Goal: Information Seeking & Learning: Learn about a topic

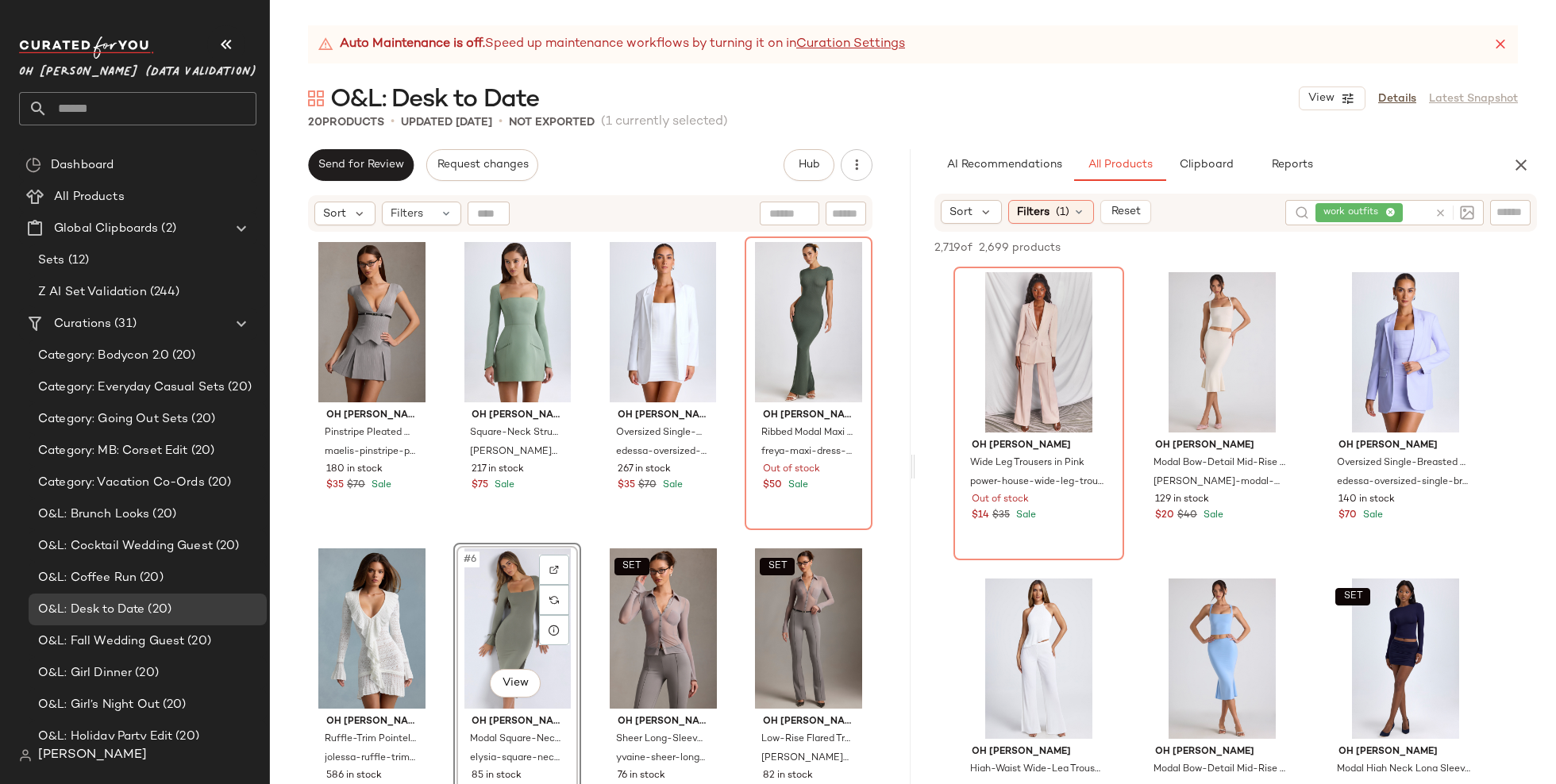
scroll to position [6329, 0]
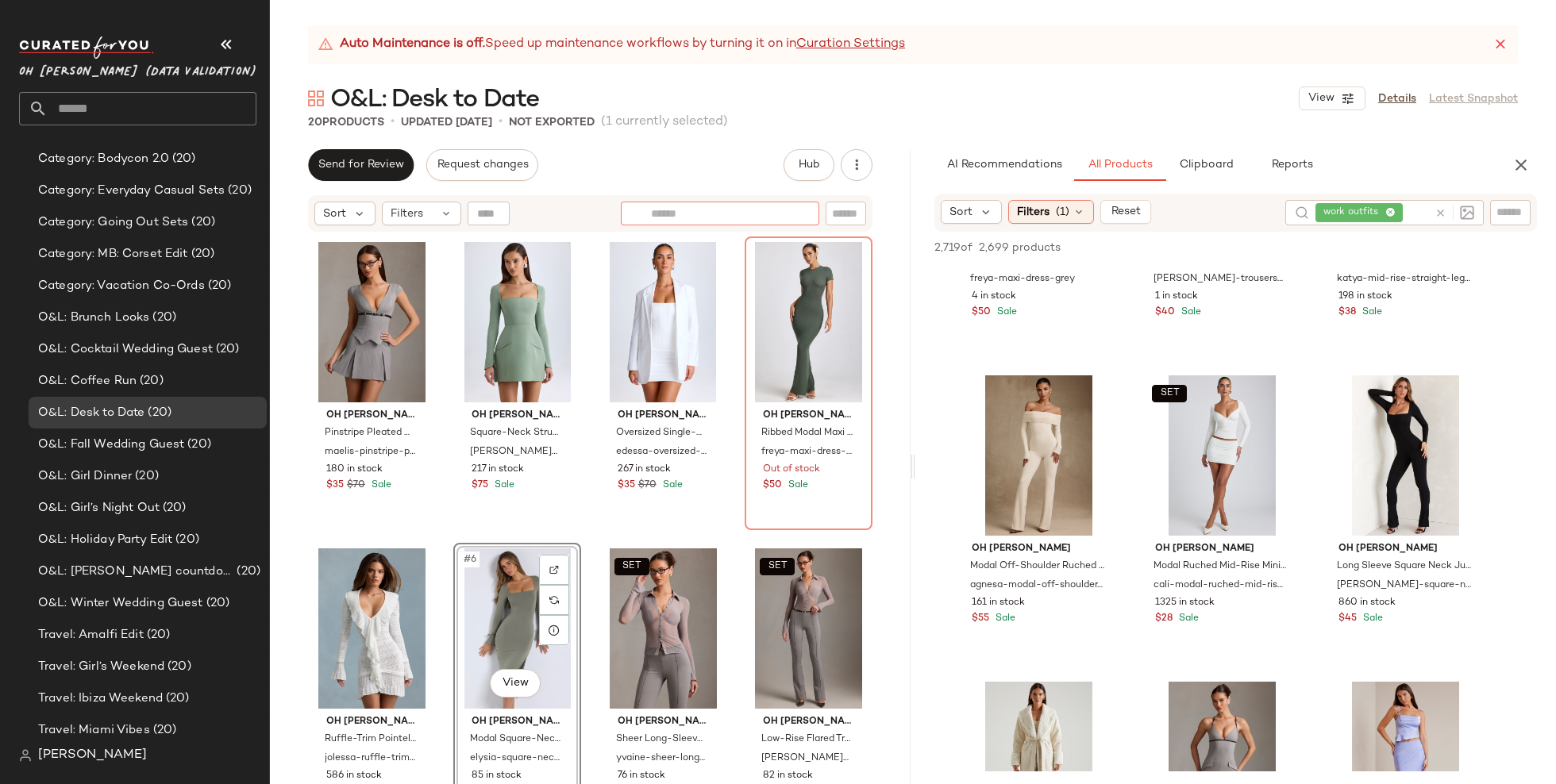
click at [791, 214] on div at bounding box center [720, 214] width 199 height 24
click at [1525, 161] on icon "button" at bounding box center [1521, 165] width 19 height 19
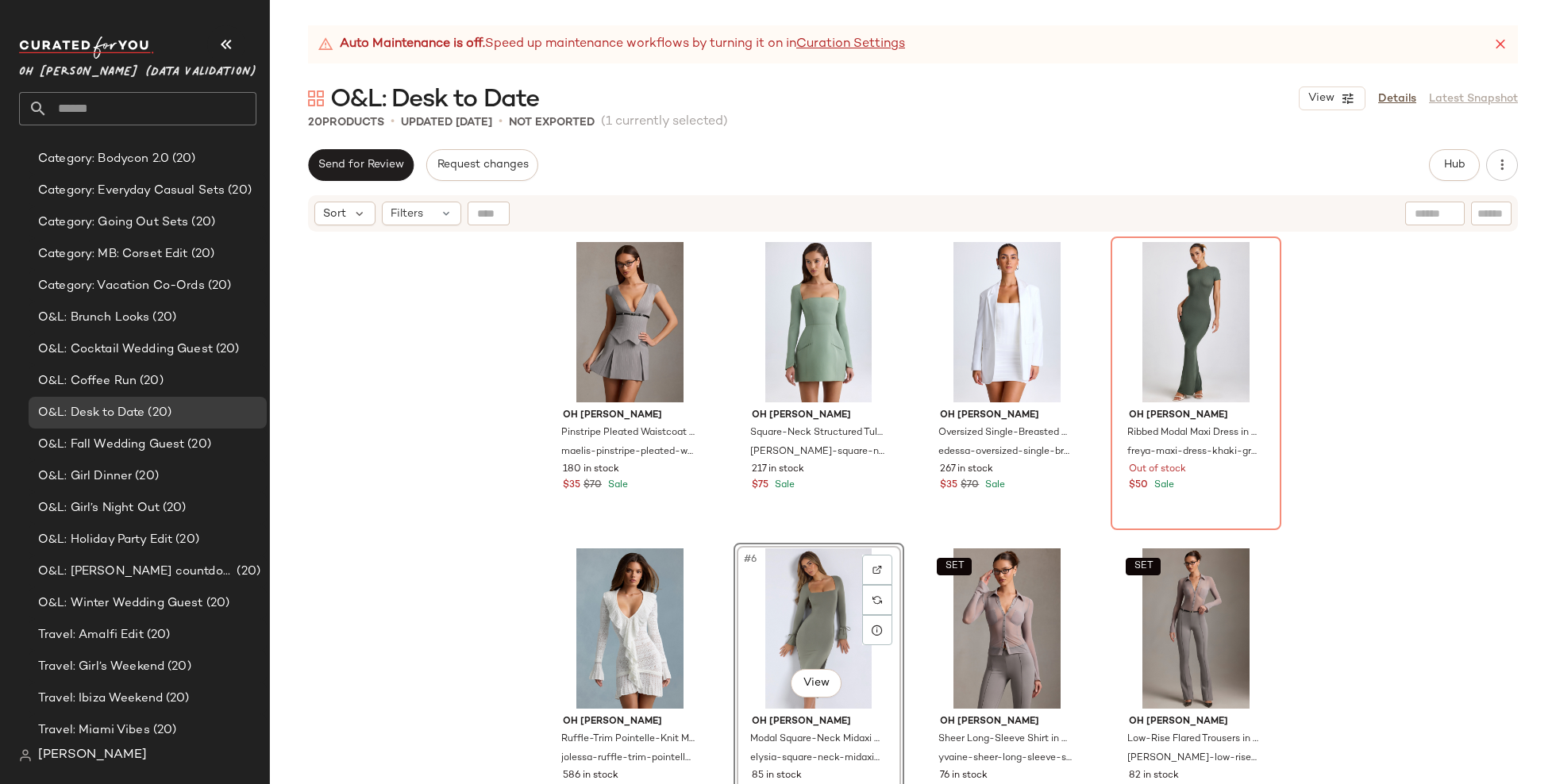
click at [509, 553] on div "Oh [PERSON_NAME] Pleated Waistcoat Mini Dress in Grey maelis-pinstripe-pleated-…" at bounding box center [912, 528] width 1286 height 590
click at [1439, 163] on button "Hub" at bounding box center [1454, 165] width 51 height 32
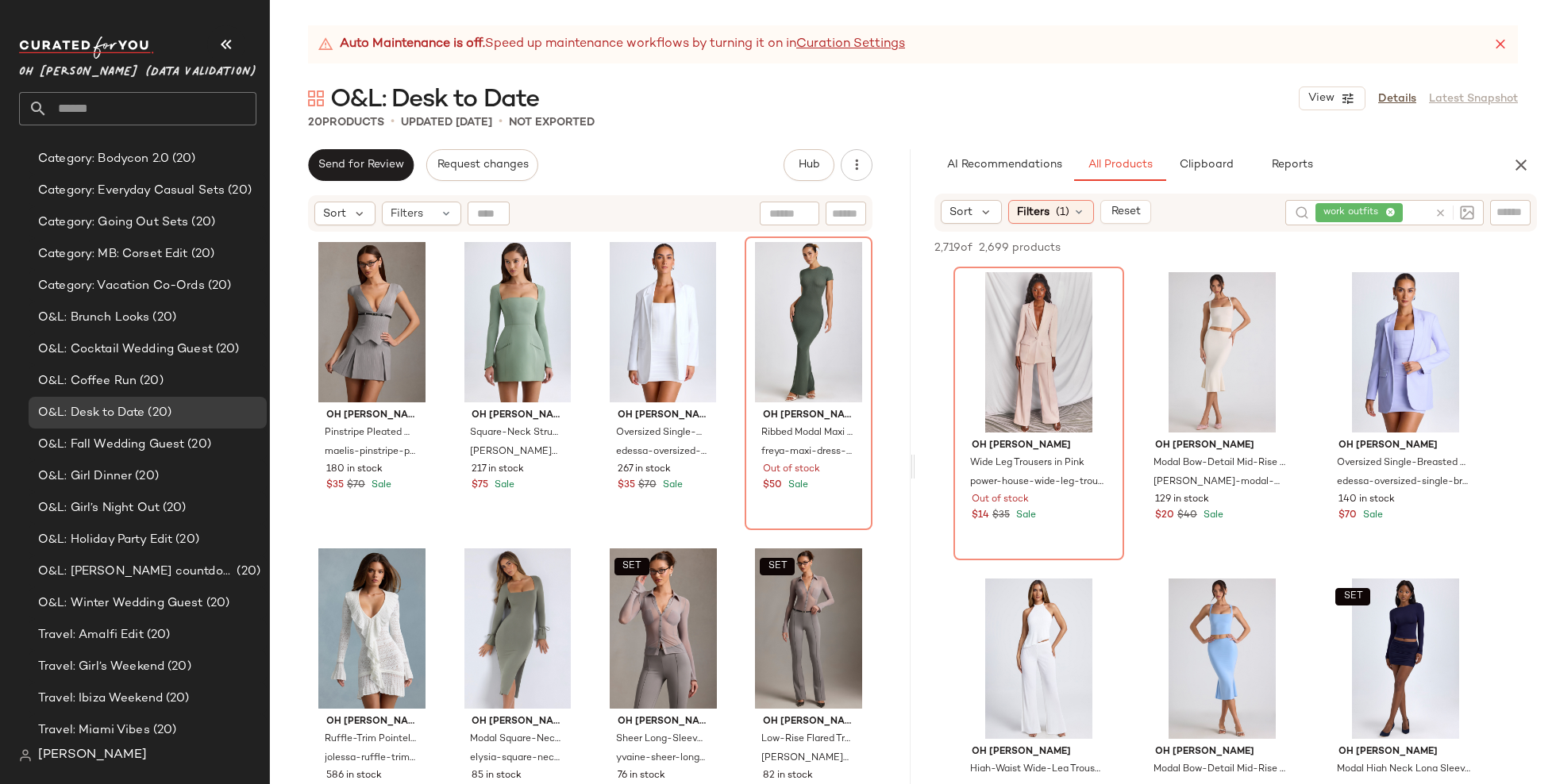
click at [1395, 208] on div "work outfits" at bounding box center [1372, 212] width 113 height 25
click at [1364, 212] on icon at bounding box center [1361, 213] width 10 height 10
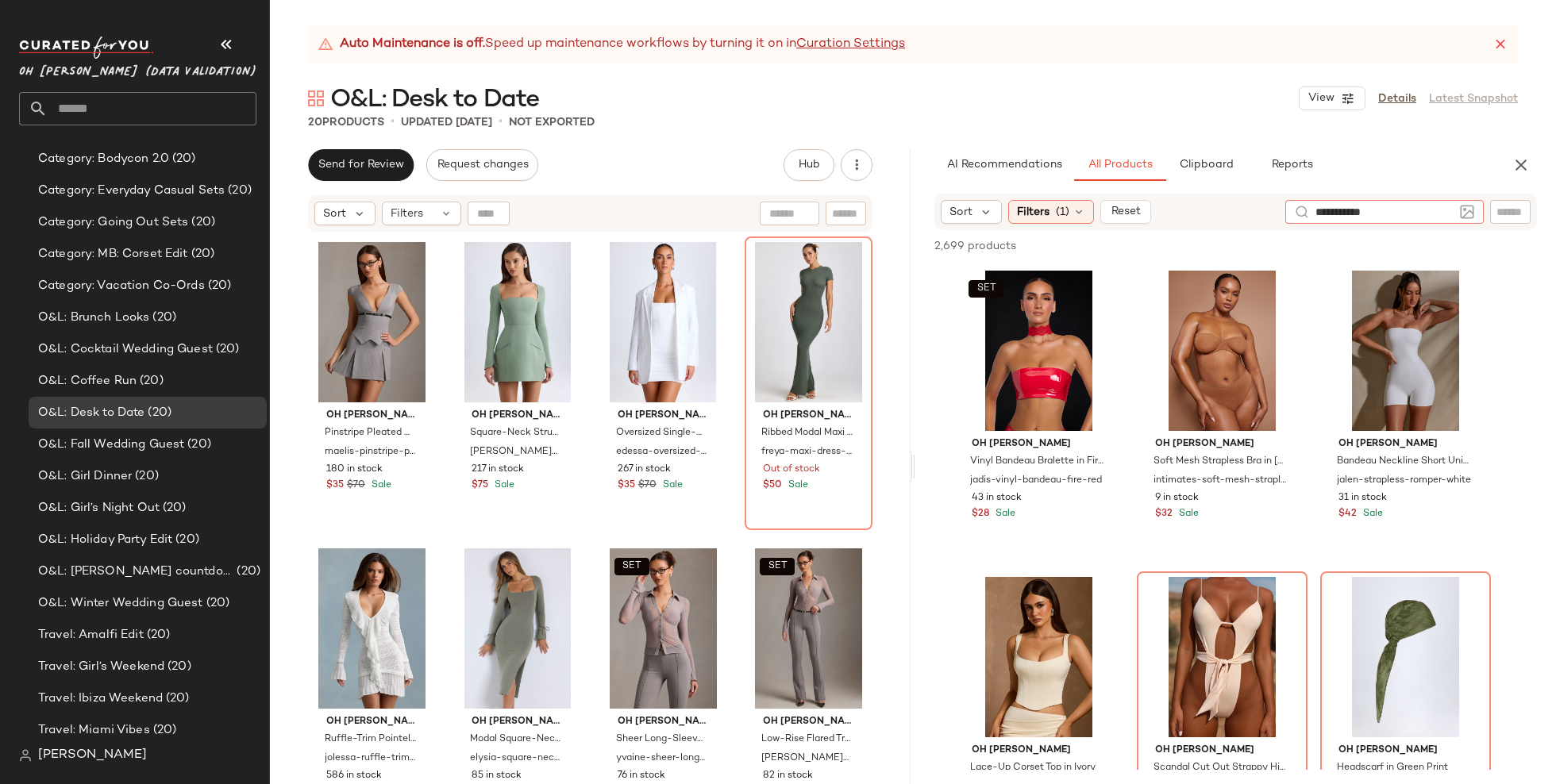
type input "**********"
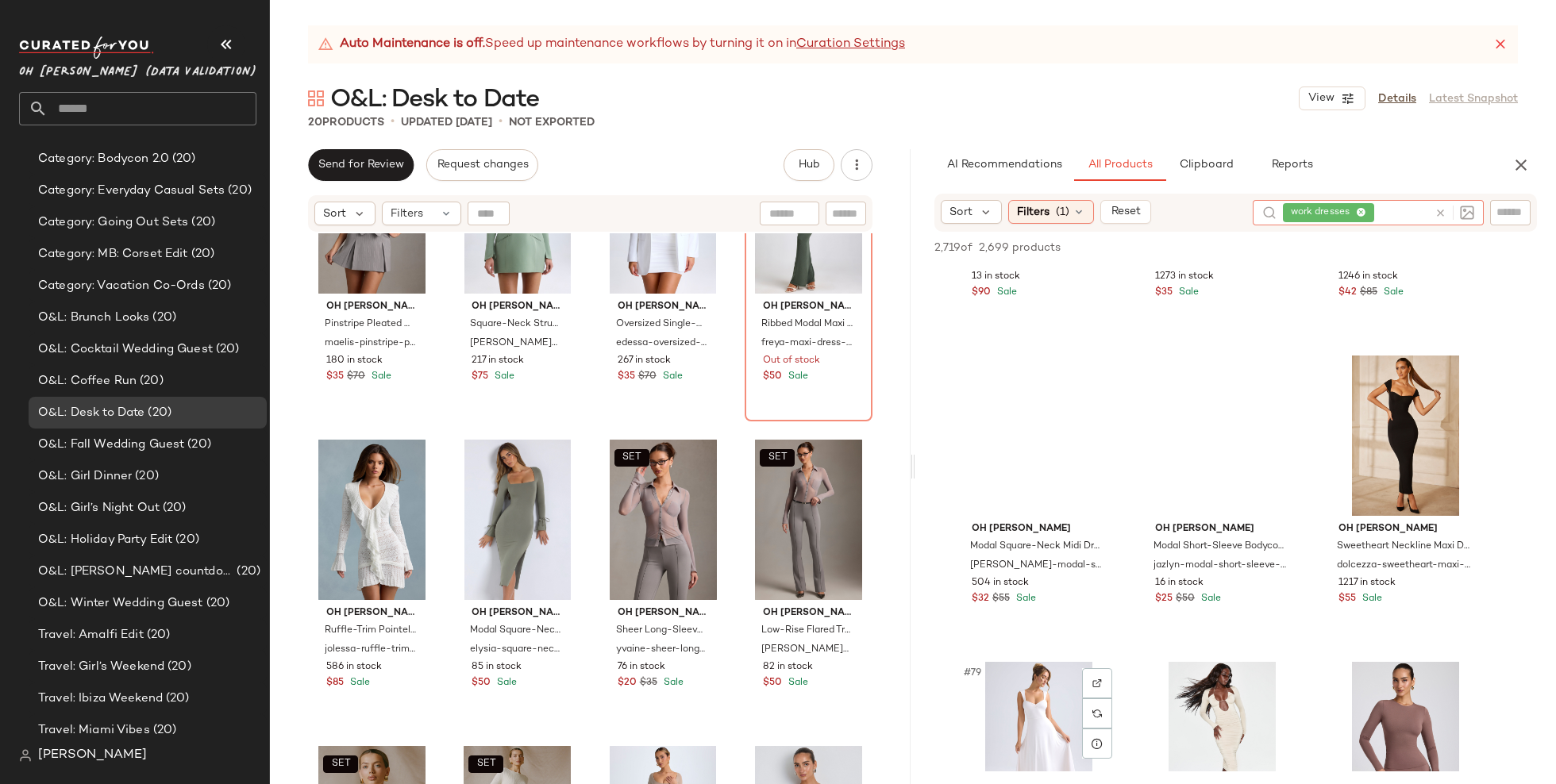
scroll to position [7572, 0]
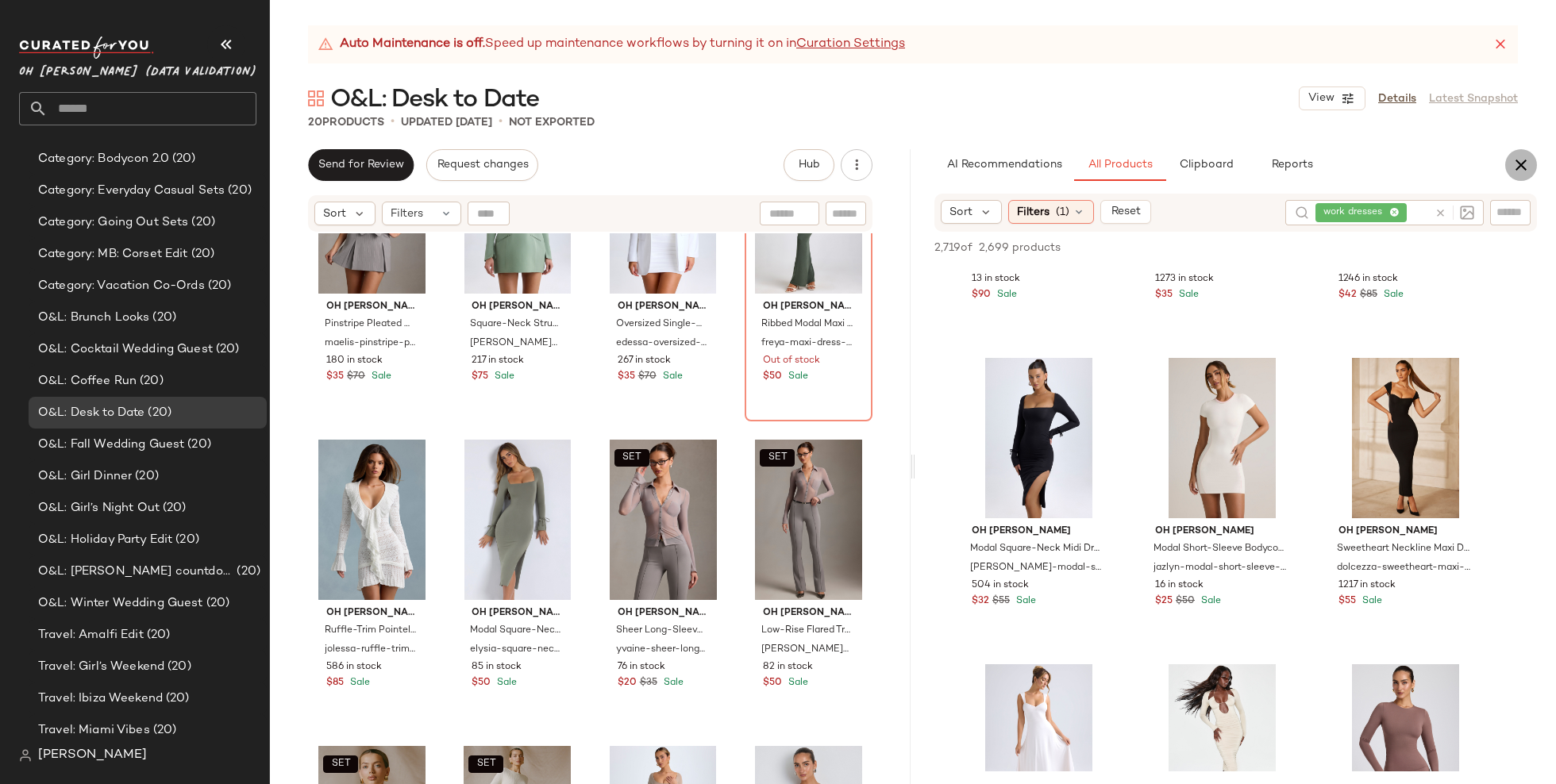
click at [1517, 166] on icon "button" at bounding box center [1521, 165] width 19 height 19
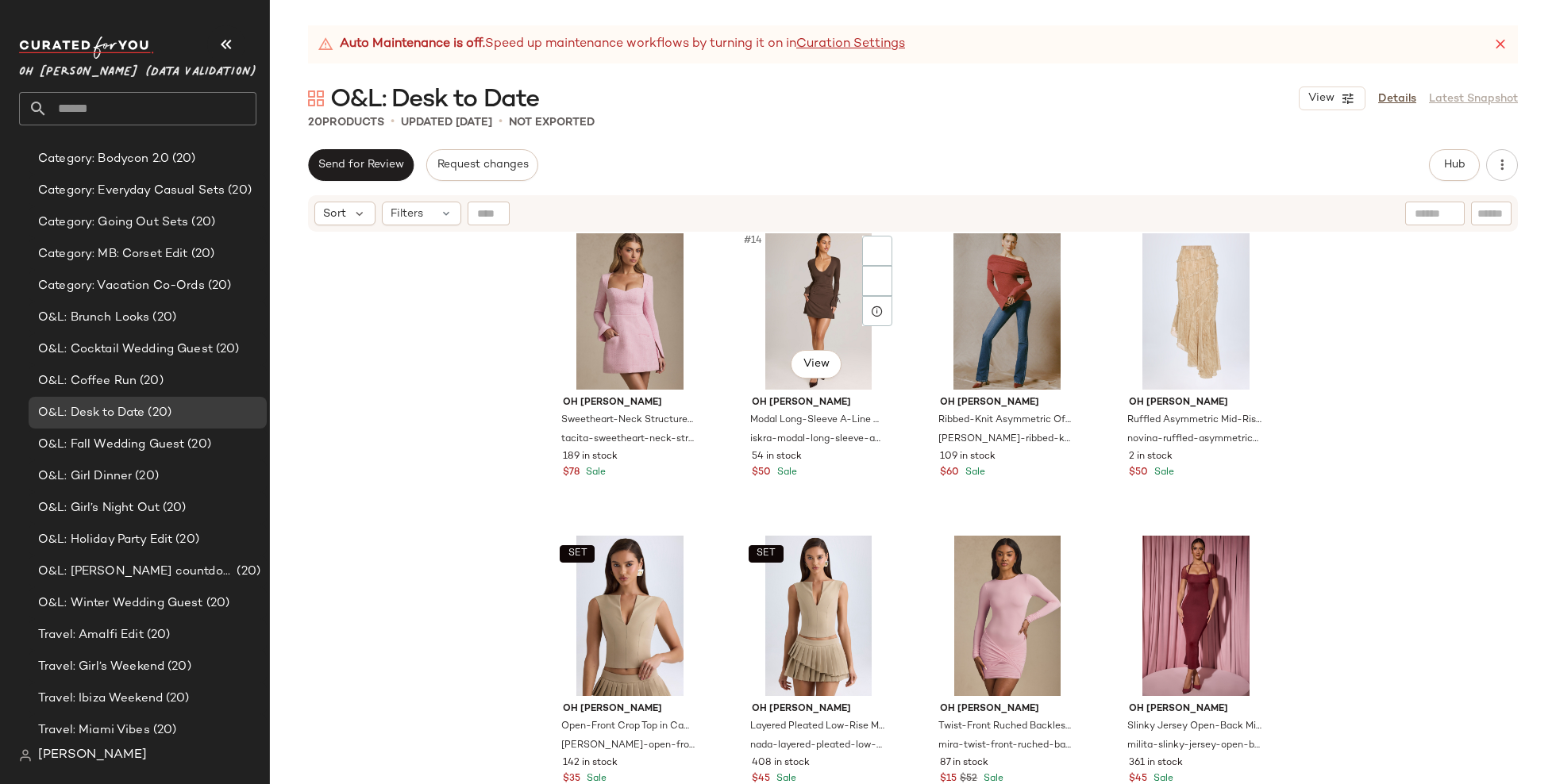
scroll to position [0, 0]
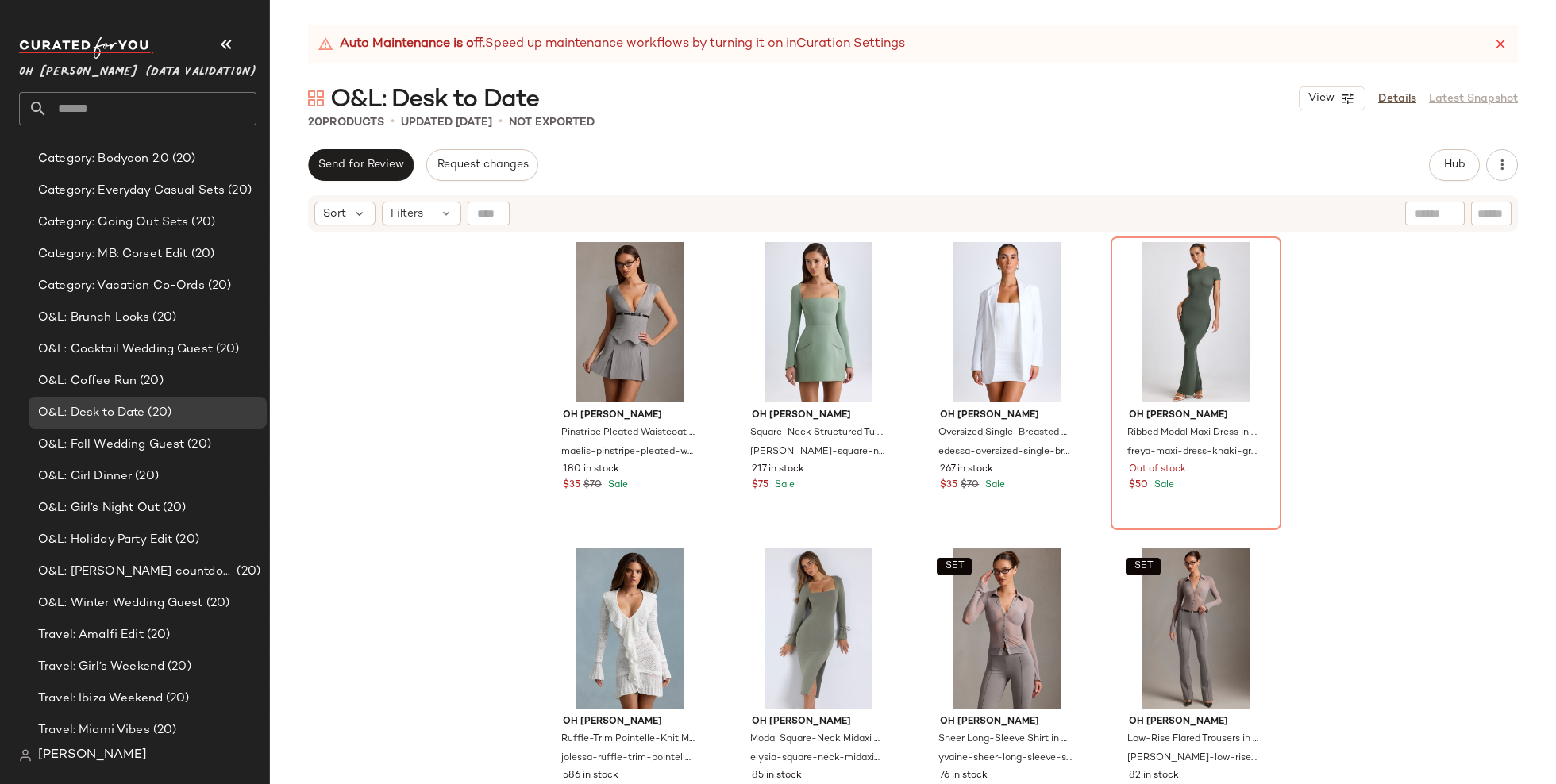
click at [446, 464] on div "Oh [PERSON_NAME] Pleated Waistcoat Mini Dress in Grey maelis-pinstripe-pleated-…" at bounding box center [912, 528] width 1286 height 590
click at [176, 440] on span "O&L: Fall Wedding Guest" at bounding box center [111, 444] width 146 height 18
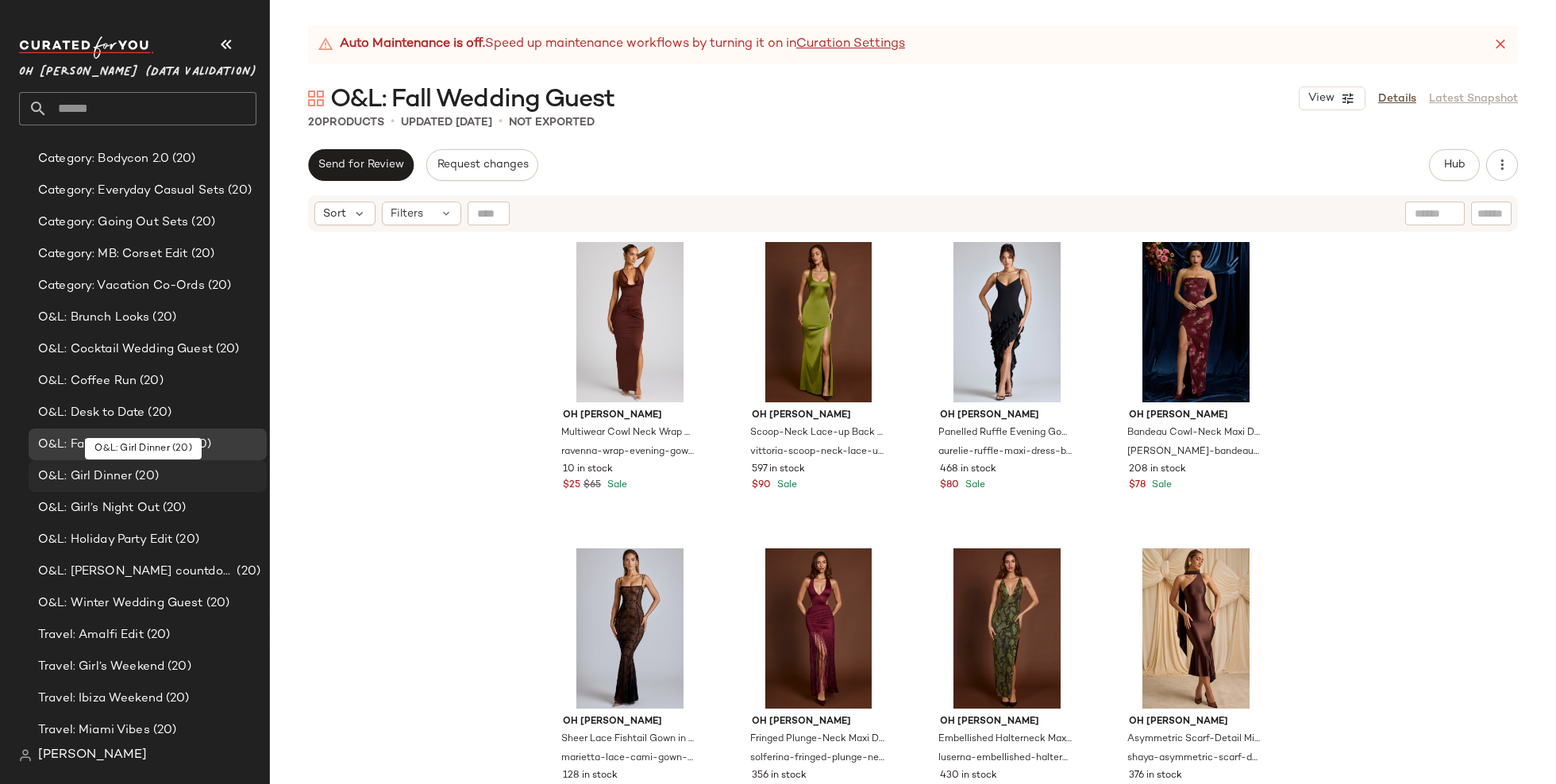
click at [178, 473] on div "O&L: Girl Dinner (20)" at bounding box center [146, 476] width 227 height 18
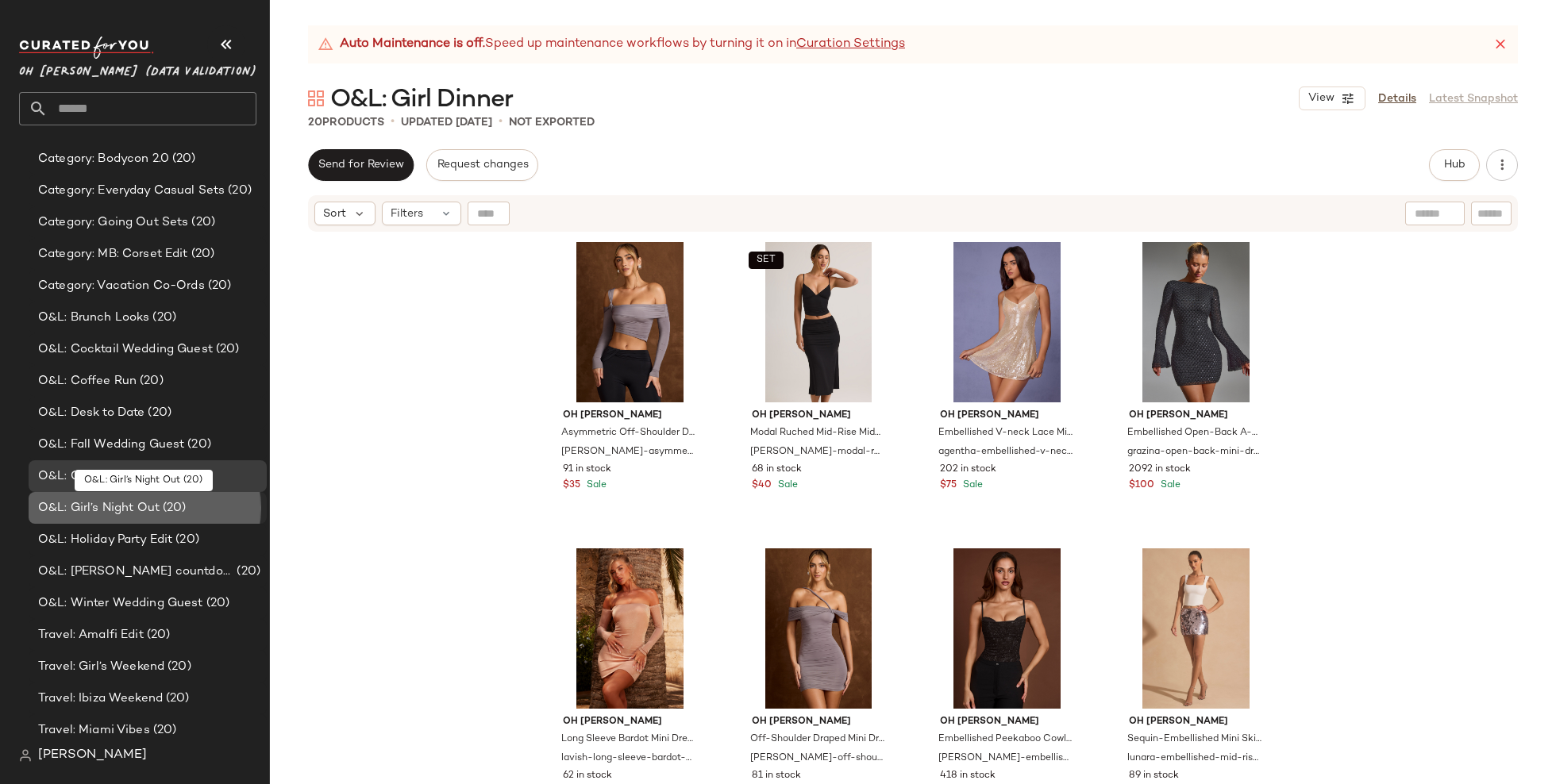
click at [199, 521] on div "O&L: Girl’s Night Out (20)" at bounding box center [148, 508] width 238 height 32
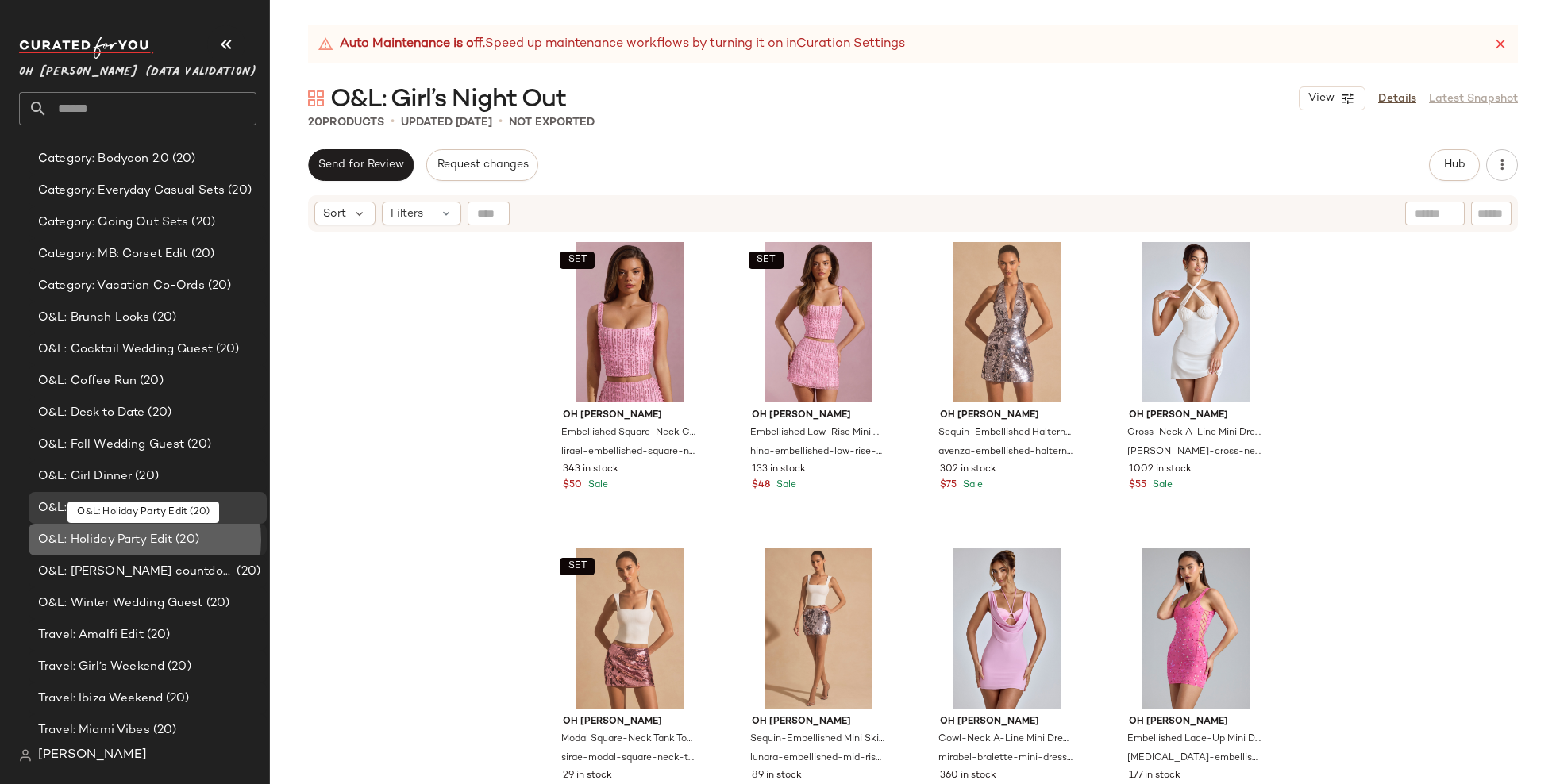
click at [206, 547] on div "O&L: Holiday Party Edit (20)" at bounding box center [146, 540] width 227 height 18
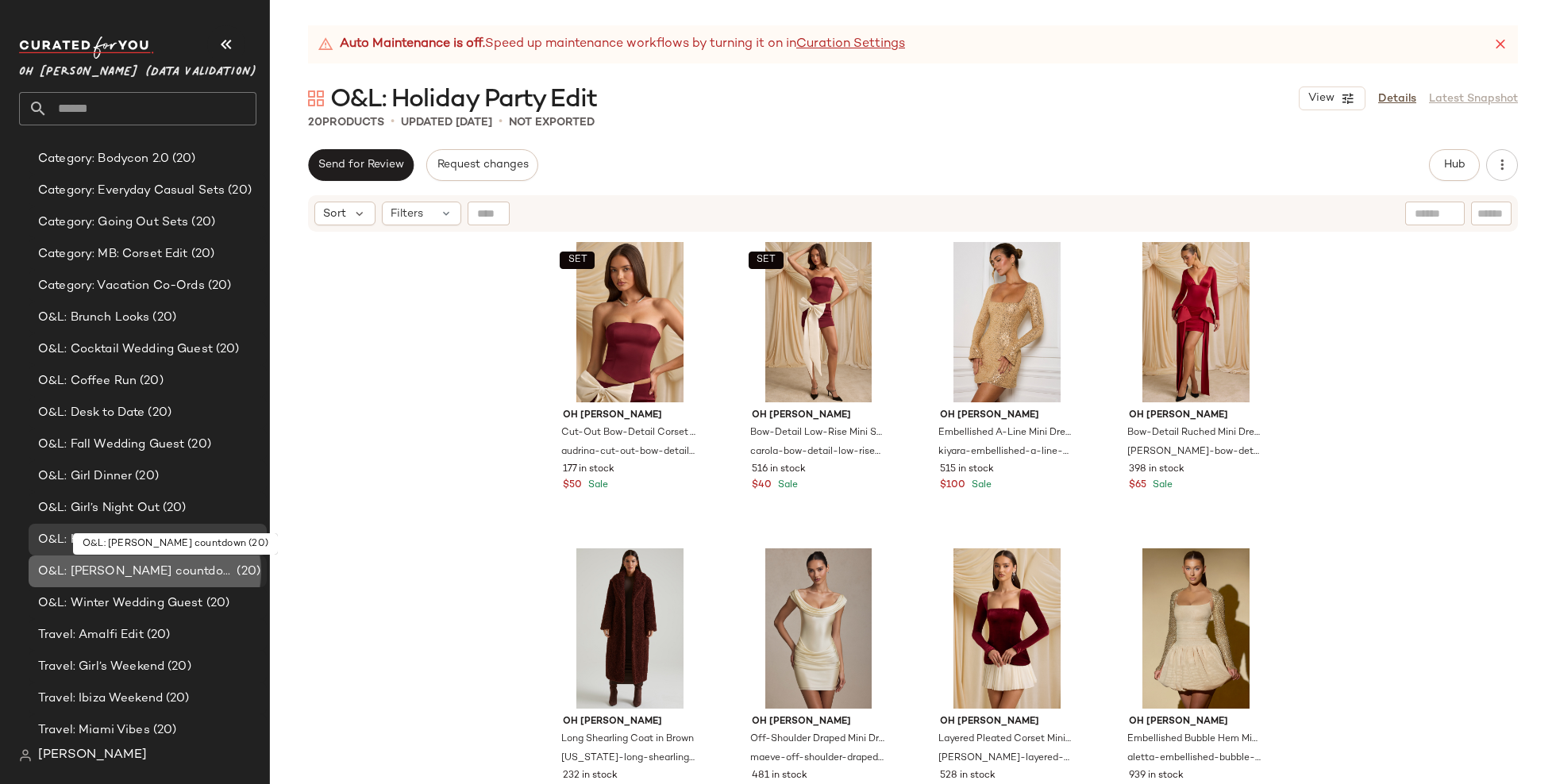
click at [209, 583] on div "O&L: [PERSON_NAME] countdown (20)" at bounding box center [148, 571] width 238 height 32
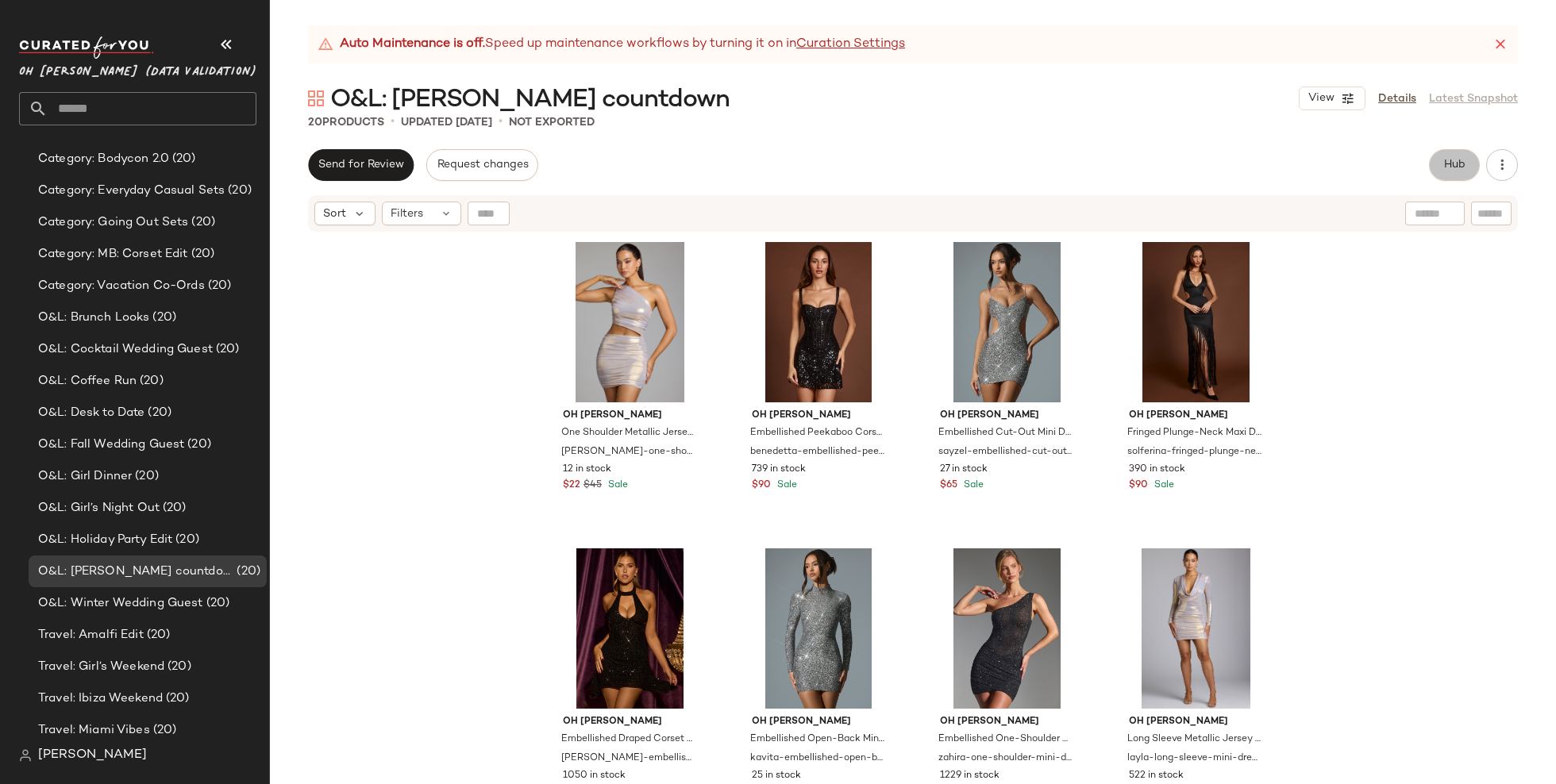
click at [1444, 168] on span "Hub" at bounding box center [1455, 165] width 22 height 13
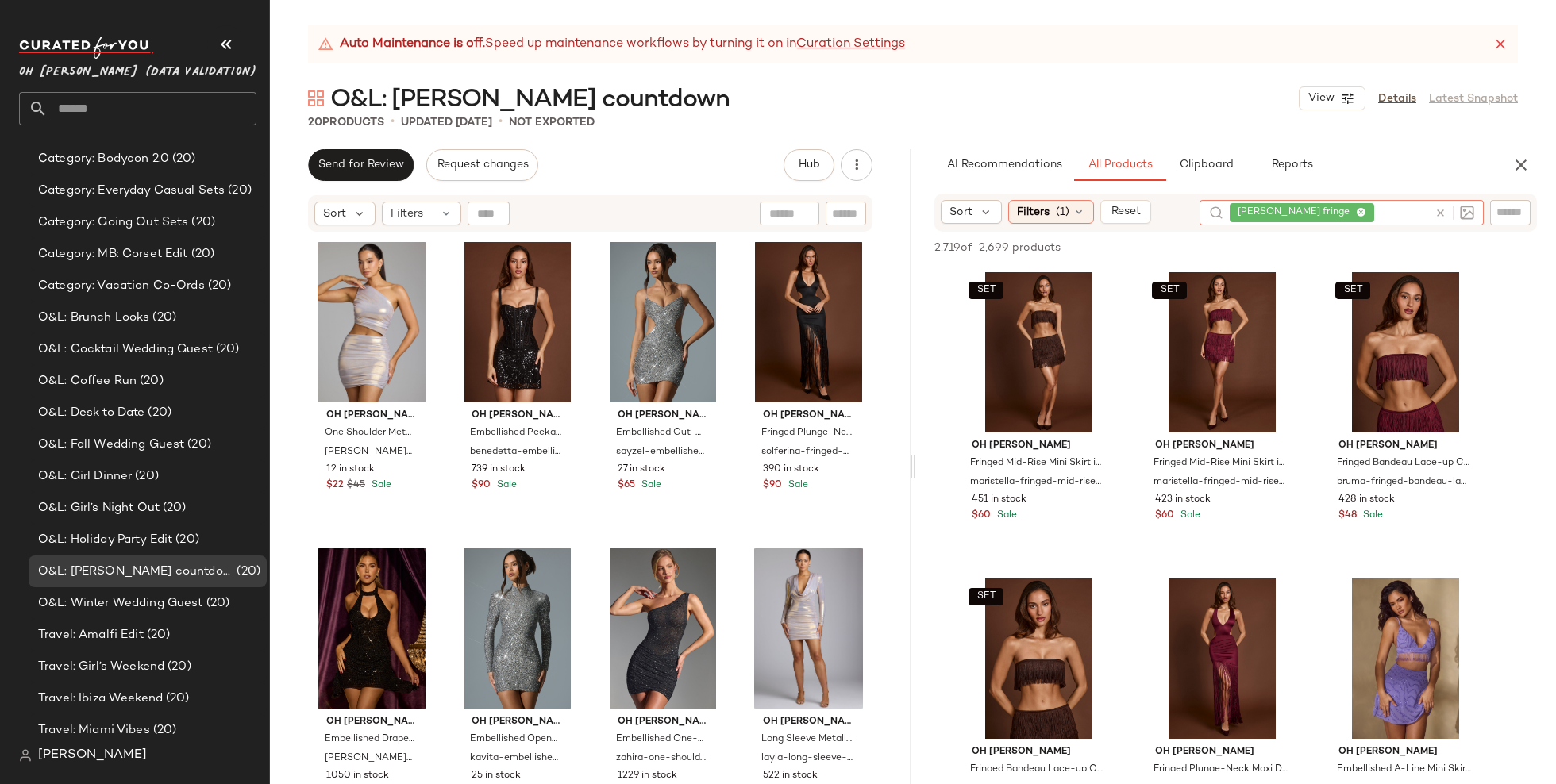
click at [1383, 208] on div "[PERSON_NAME] fringe" at bounding box center [1329, 212] width 199 height 25
click at [1358, 210] on icon at bounding box center [1361, 213] width 10 height 10
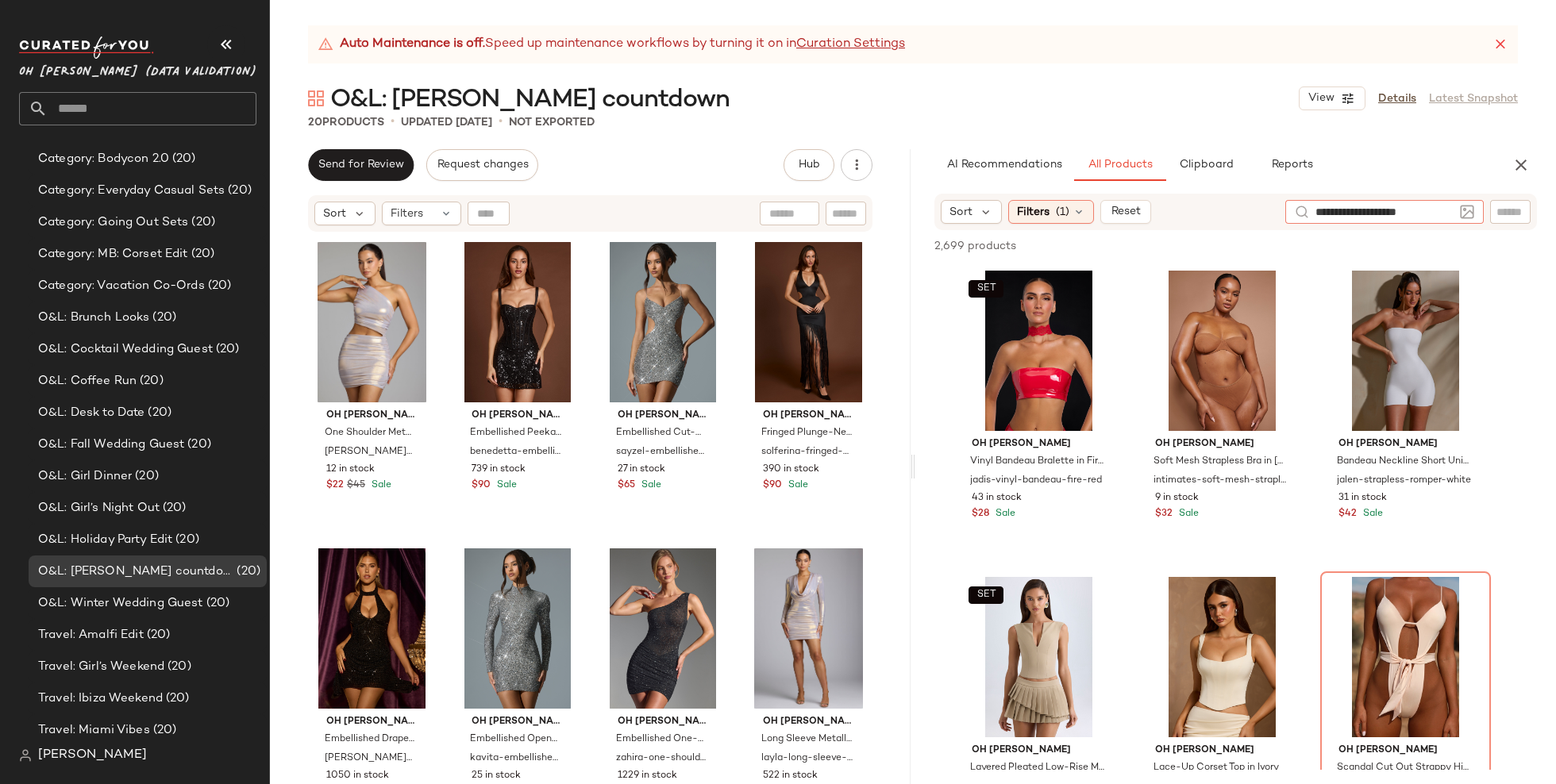
type input "**********"
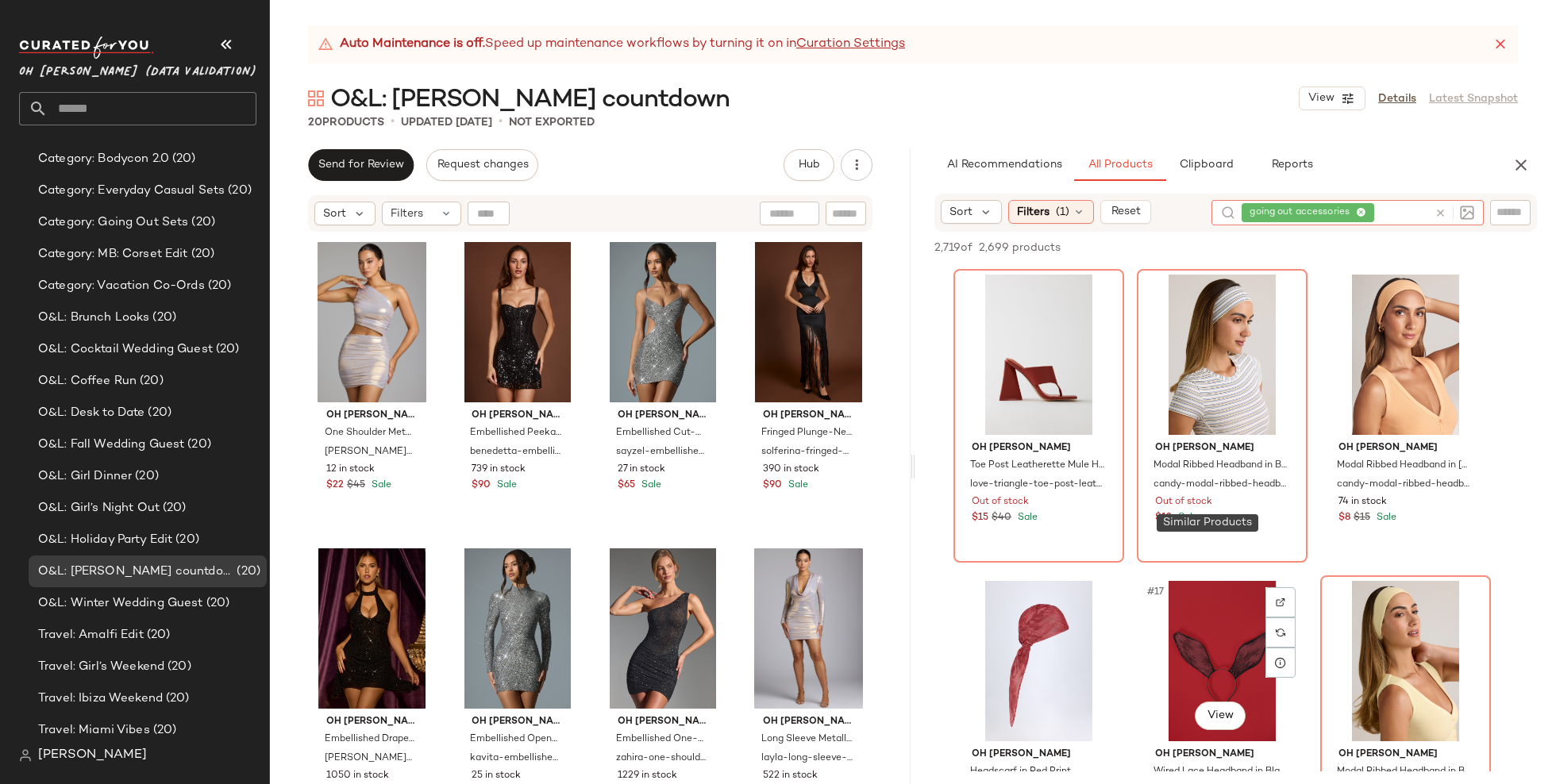
scroll to position [1331, 0]
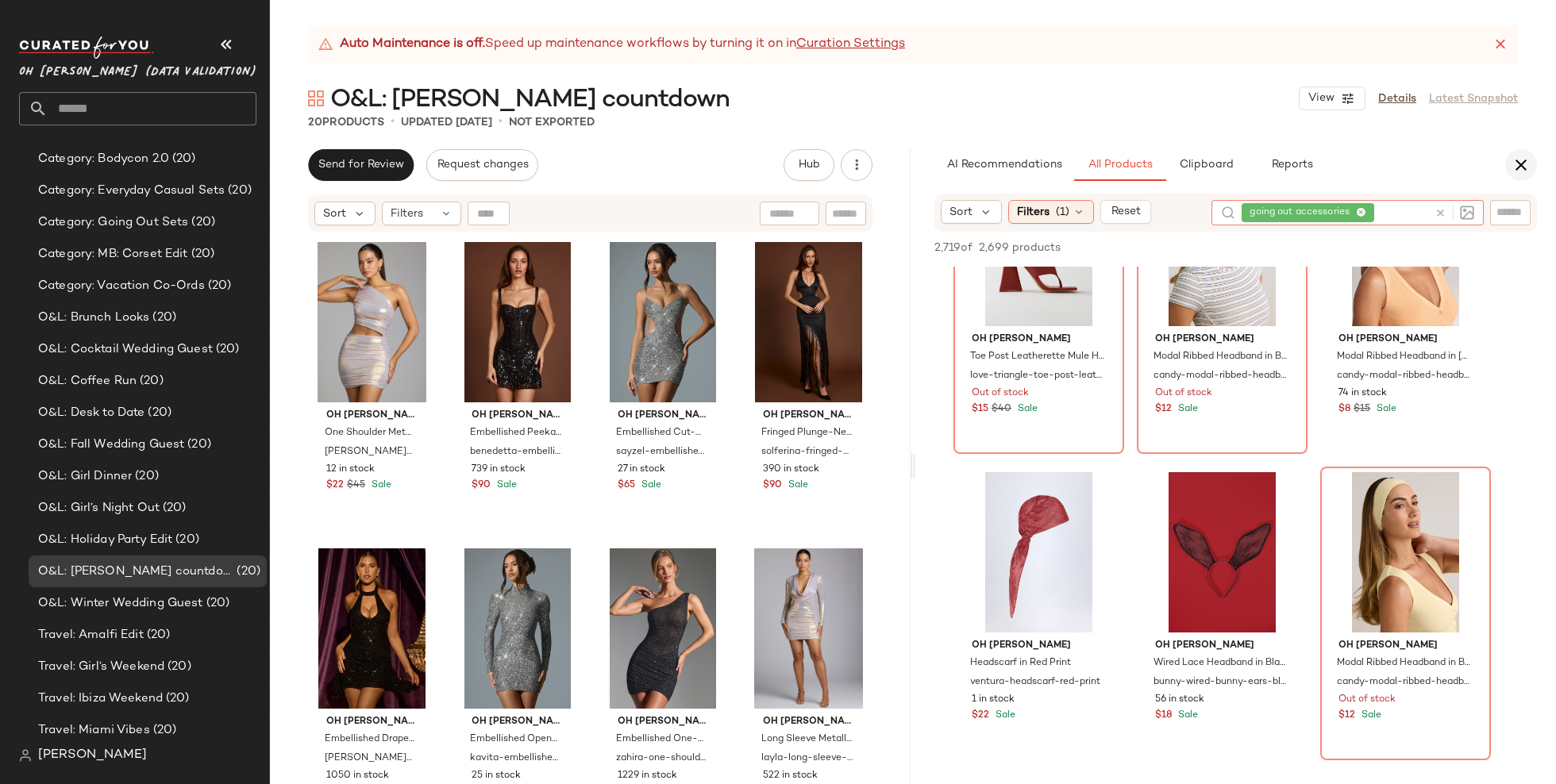
click at [1516, 173] on icon "button" at bounding box center [1521, 165] width 19 height 19
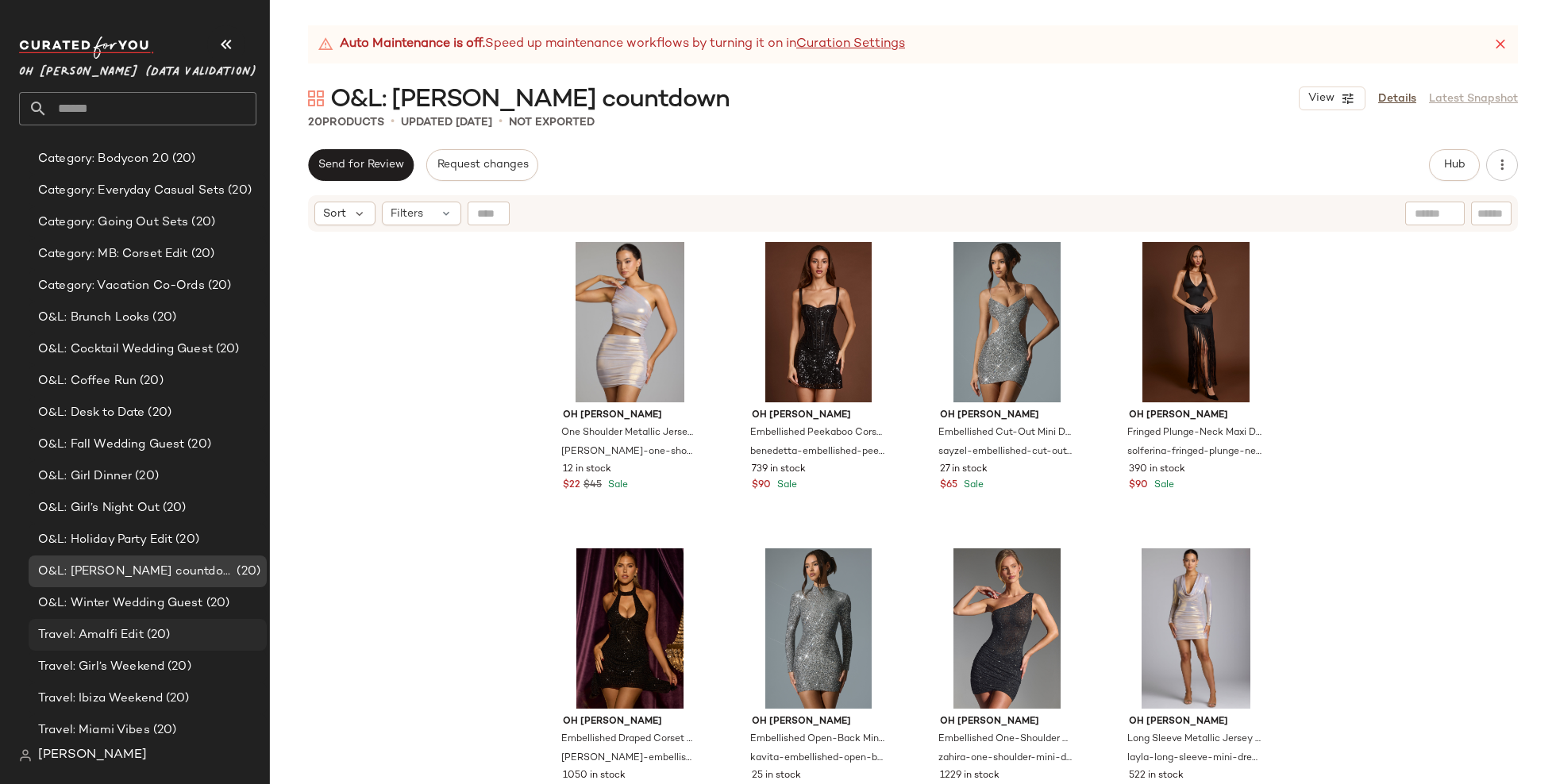
click at [176, 630] on div "Travel: Amalfi Edit (20)" at bounding box center [146, 635] width 227 height 18
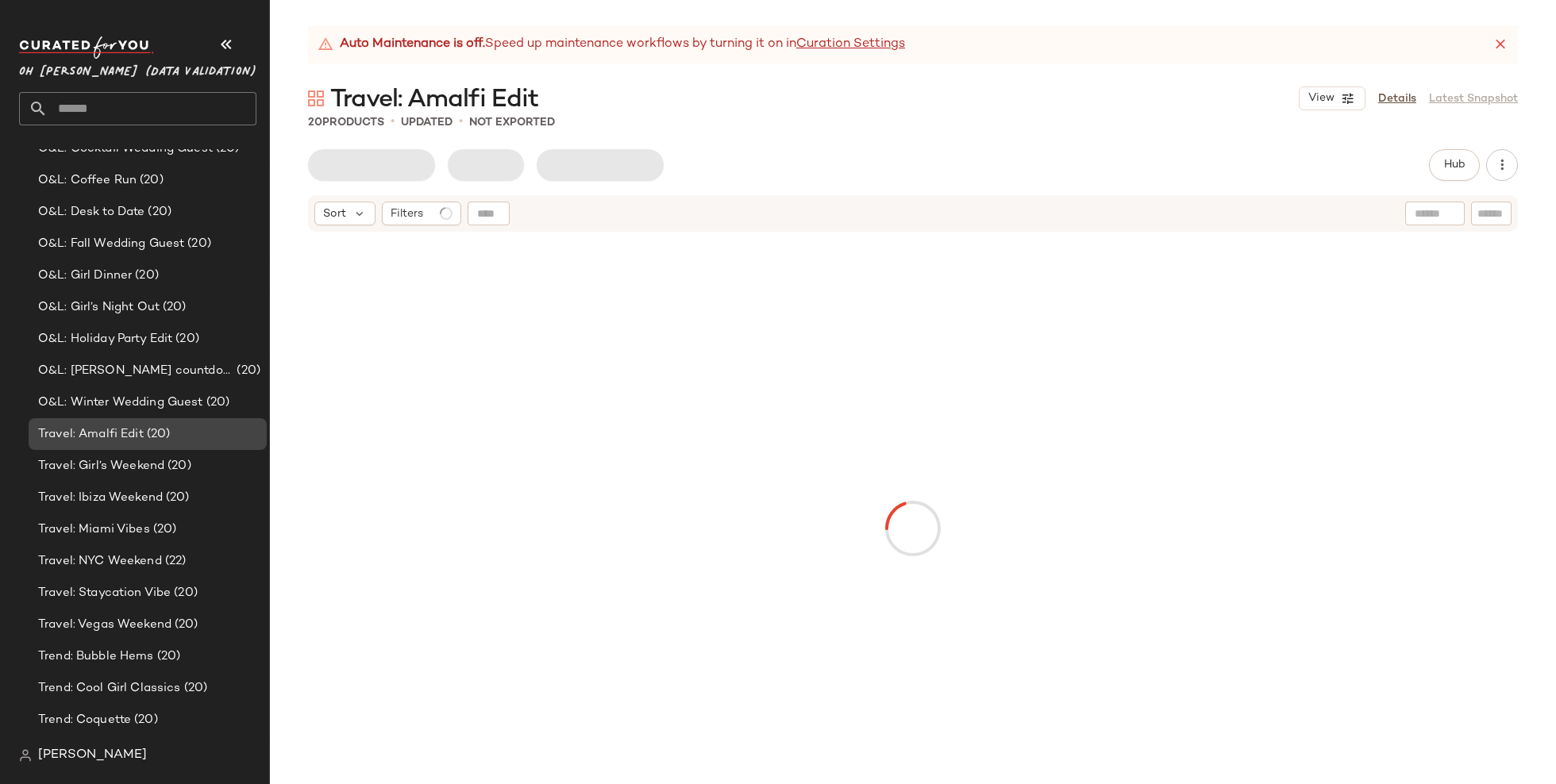
scroll to position [422, 0]
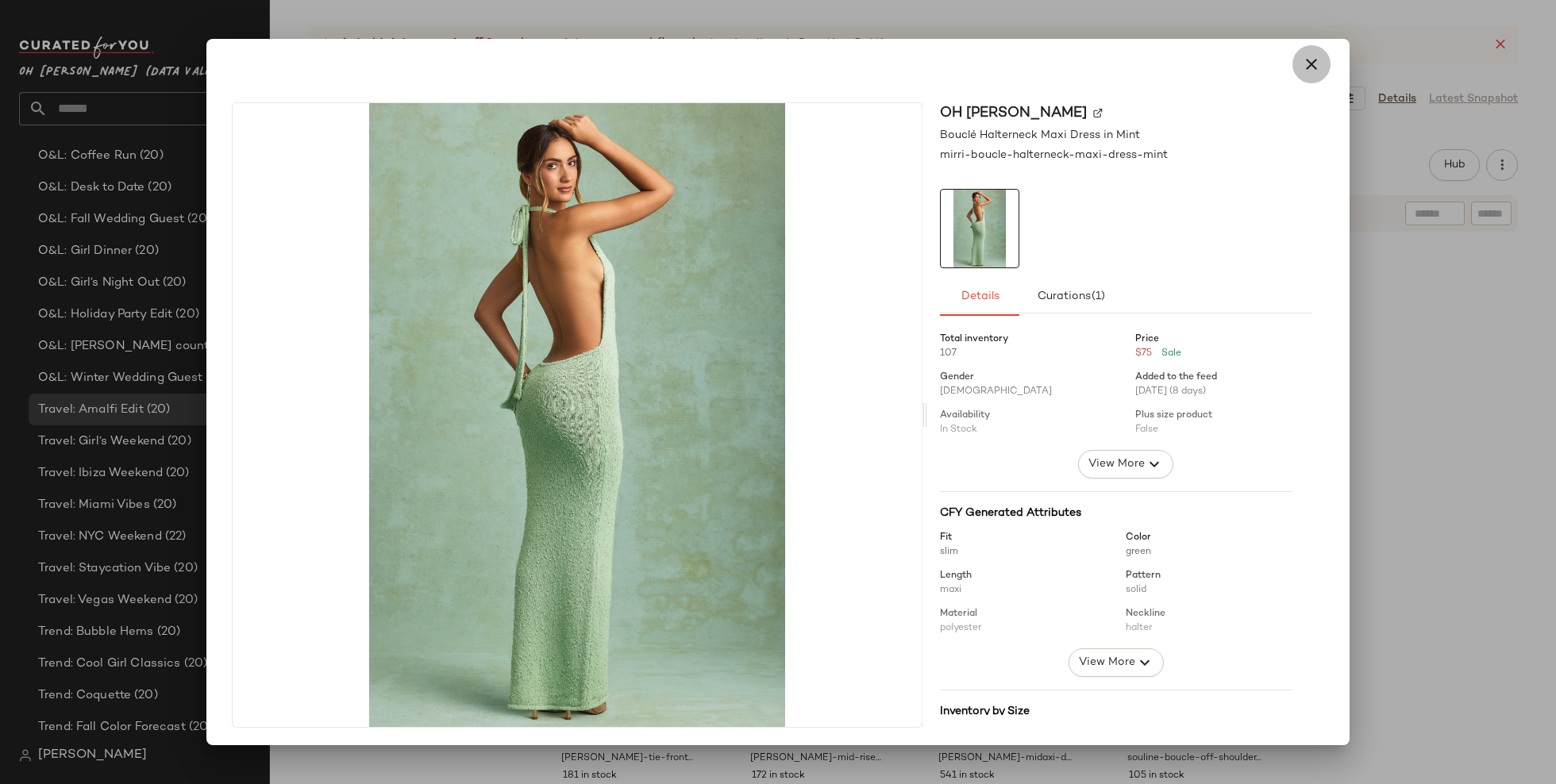
click at [1310, 64] on icon "button" at bounding box center [1311, 64] width 19 height 19
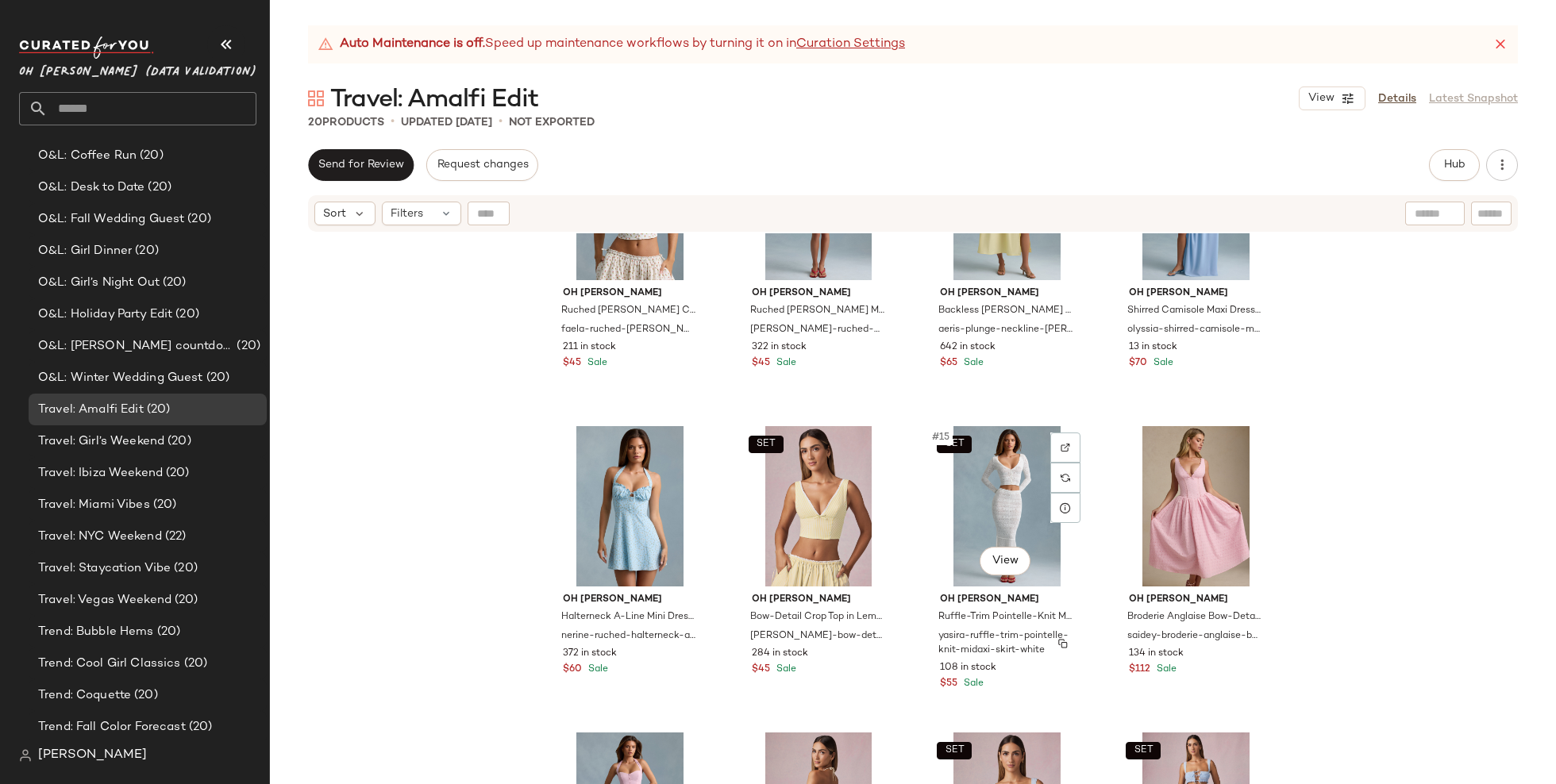
scroll to position [945, 0]
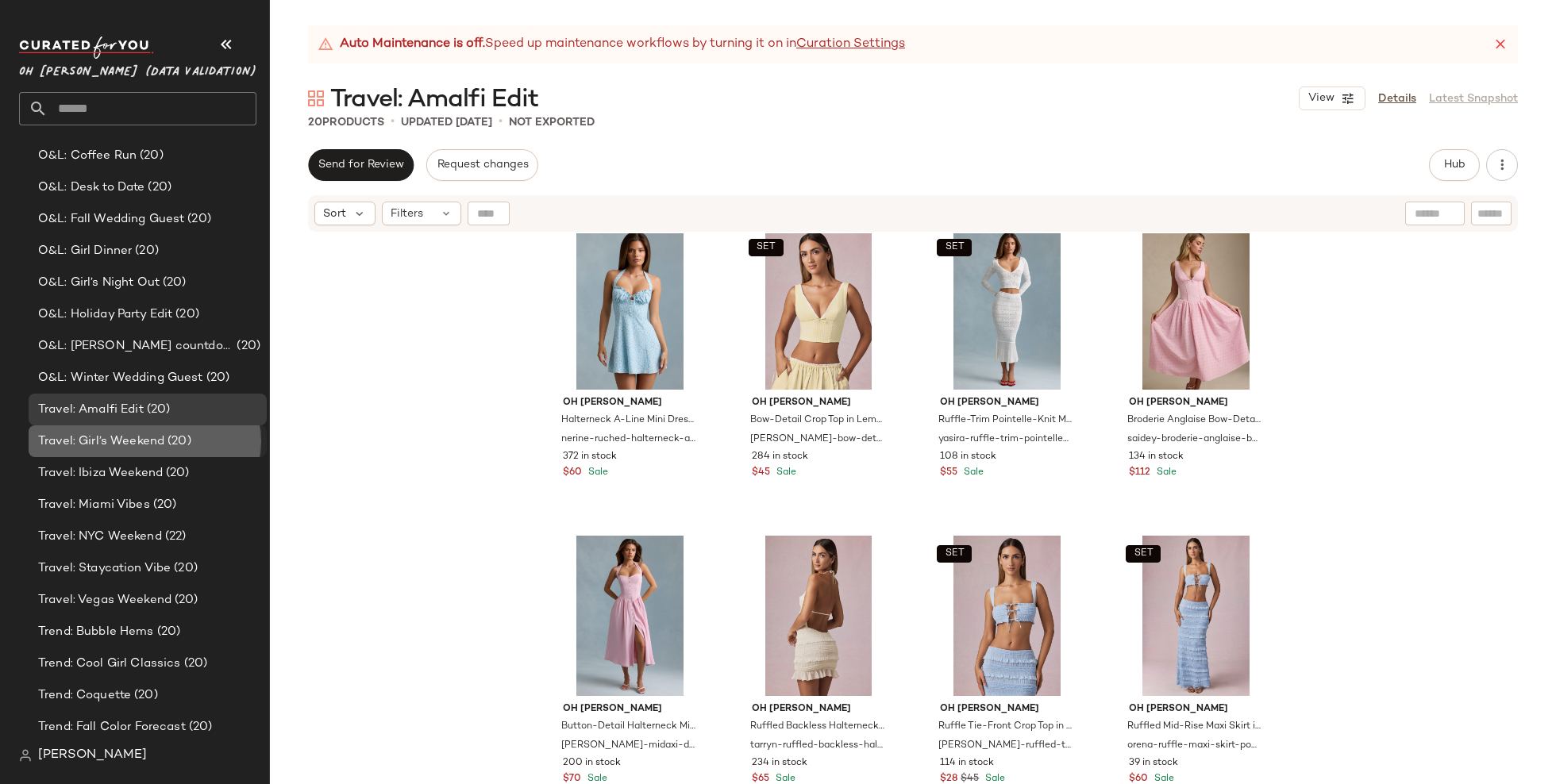
click at [180, 443] on span "(20)" at bounding box center [177, 441] width 27 height 18
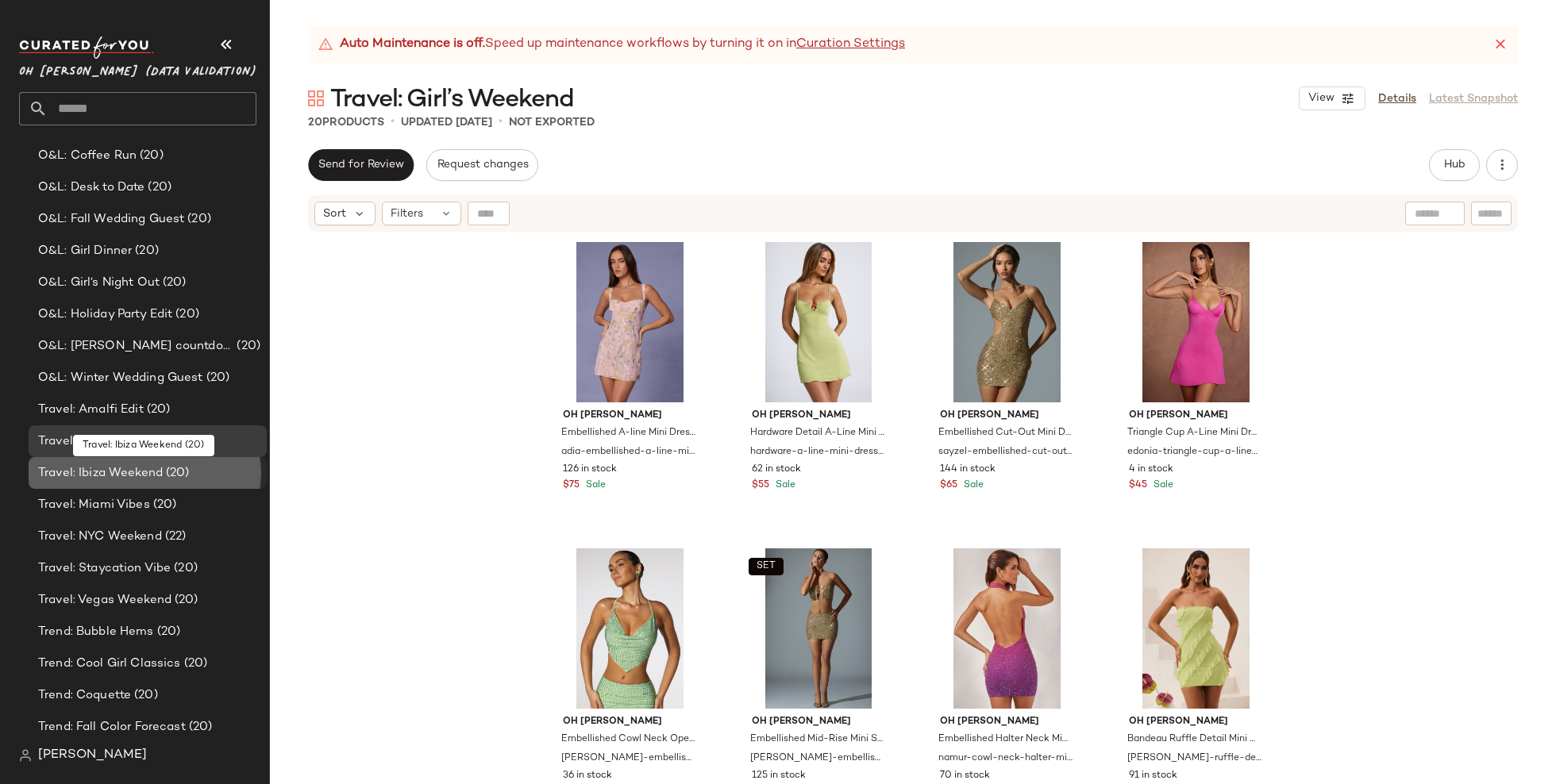
click at [185, 470] on span "(20)" at bounding box center [176, 473] width 27 height 18
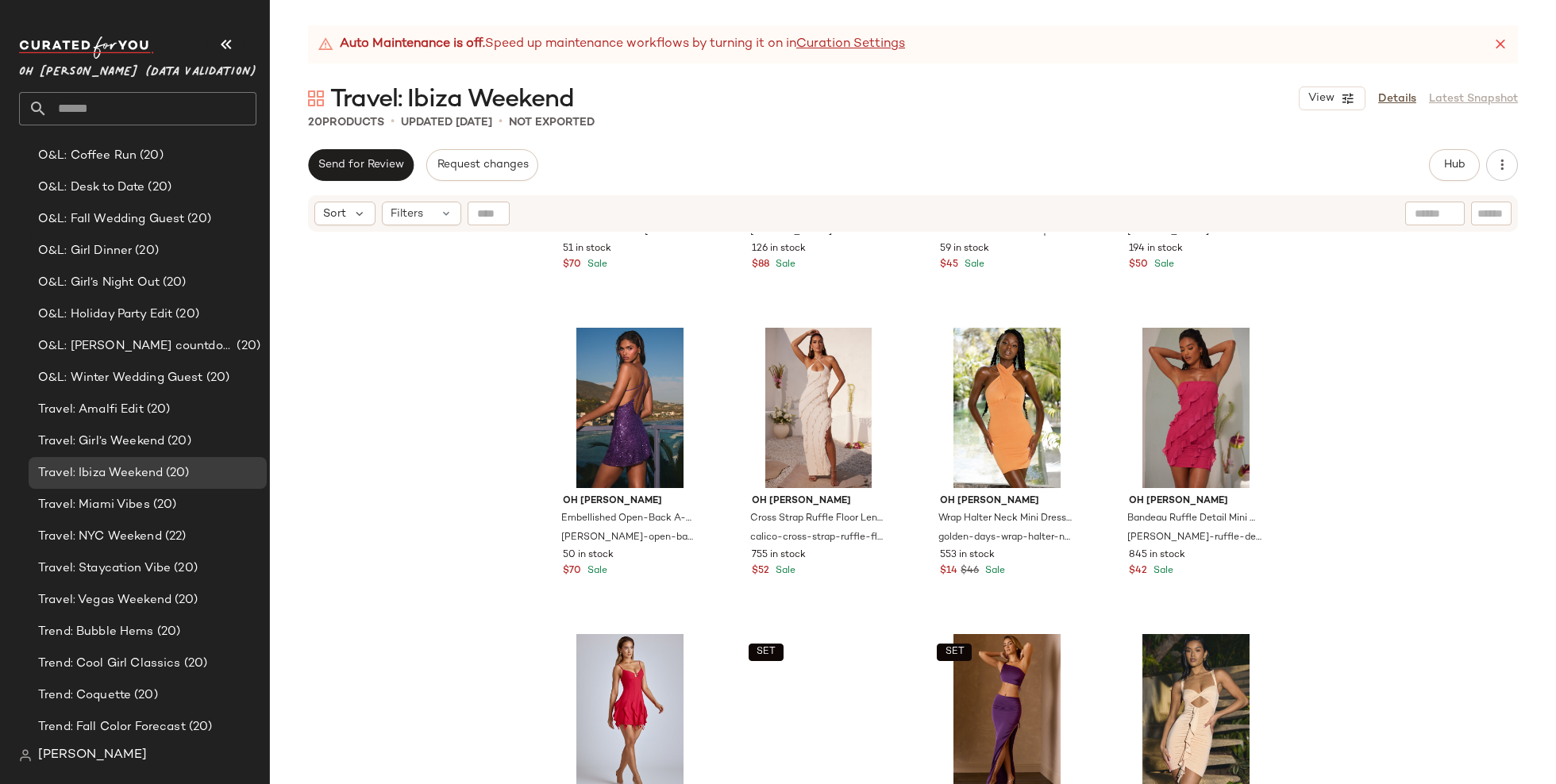
scroll to position [912, 0]
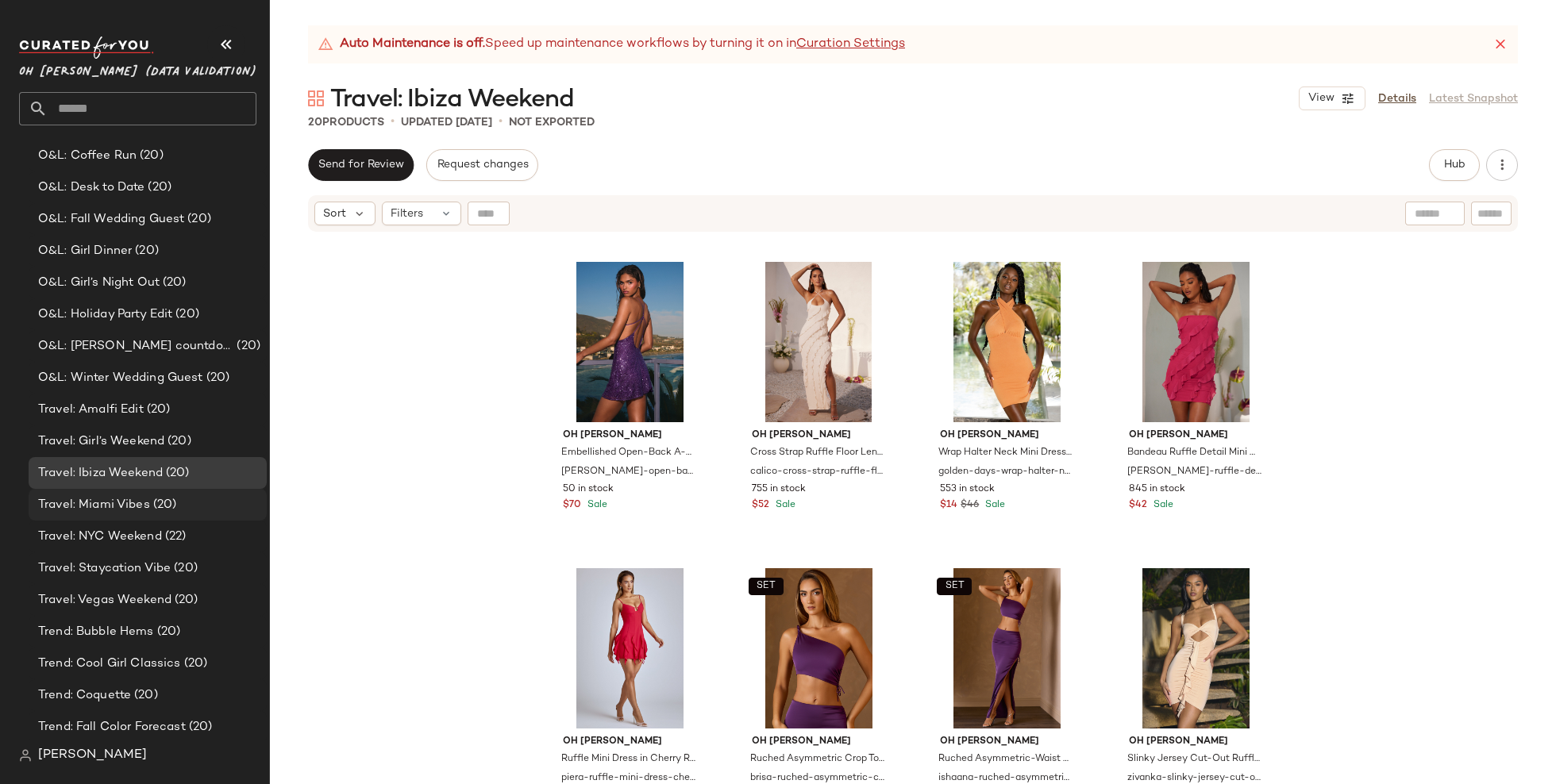
click at [168, 513] on div "Travel: Miami Vibes (20)" at bounding box center [148, 504] width 238 height 32
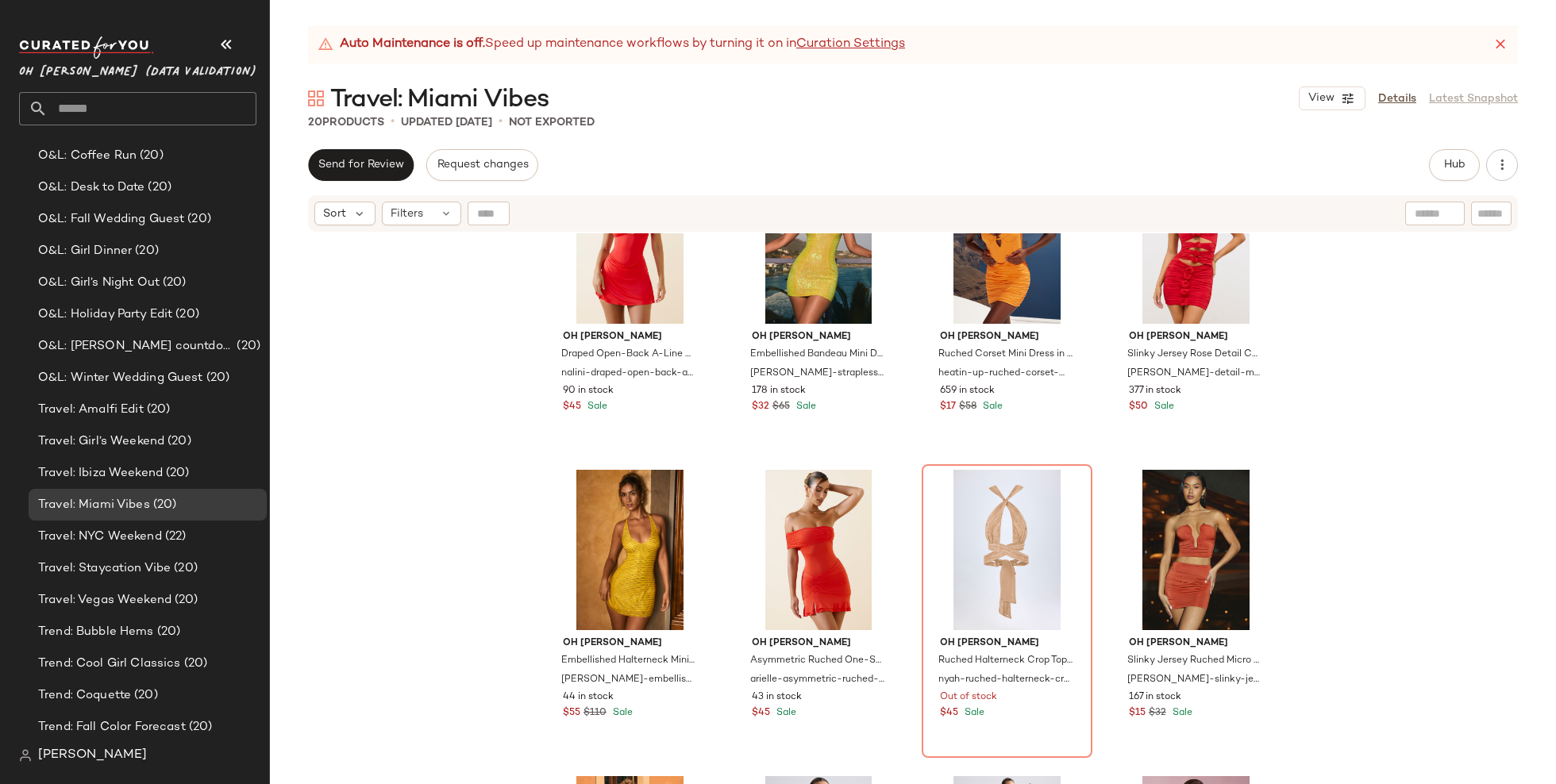
scroll to position [396, 0]
click at [210, 537] on div "Travel: NYC Weekend (22)" at bounding box center [146, 536] width 227 height 18
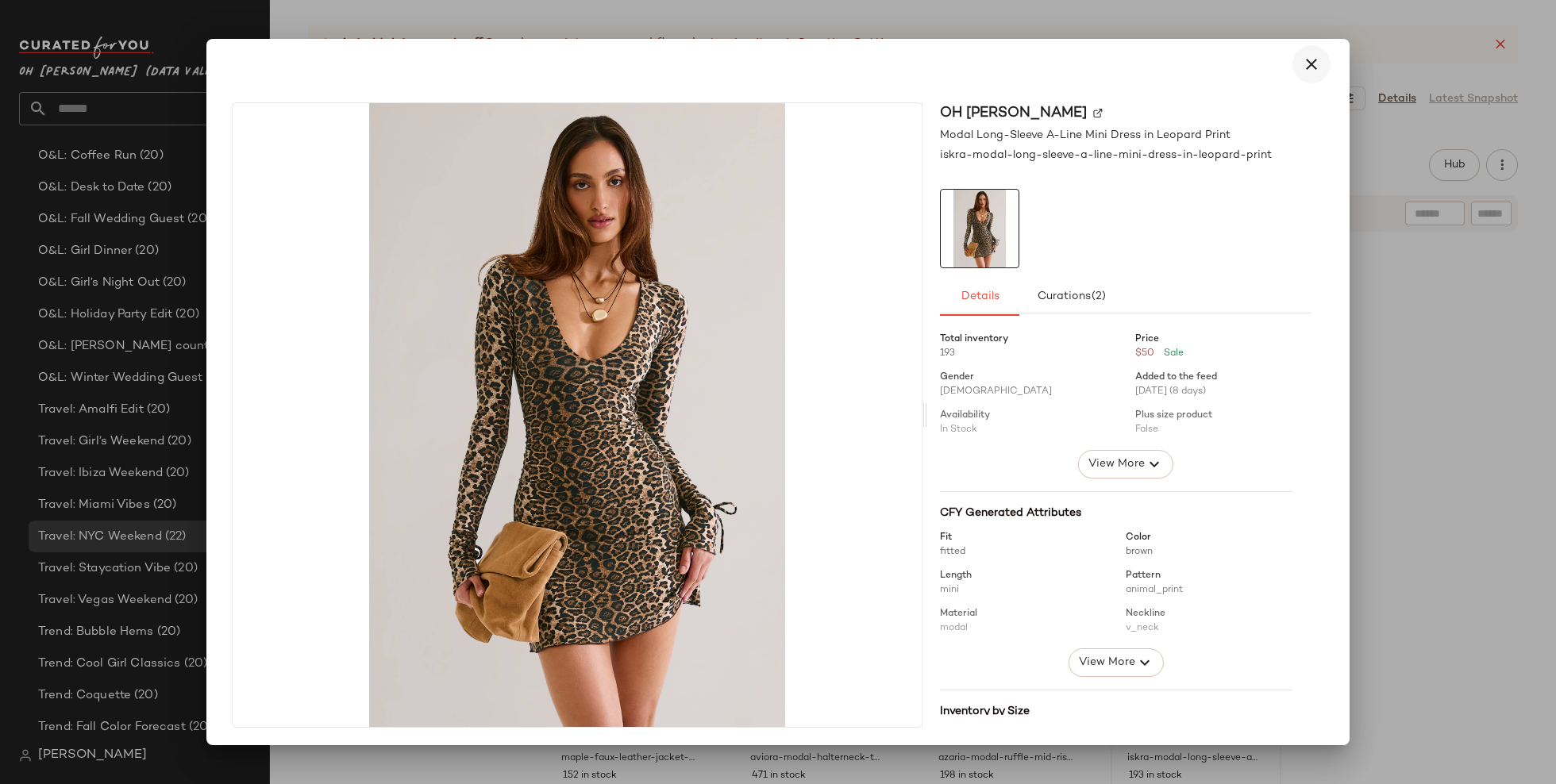
click at [1308, 67] on icon "button" at bounding box center [1311, 64] width 19 height 19
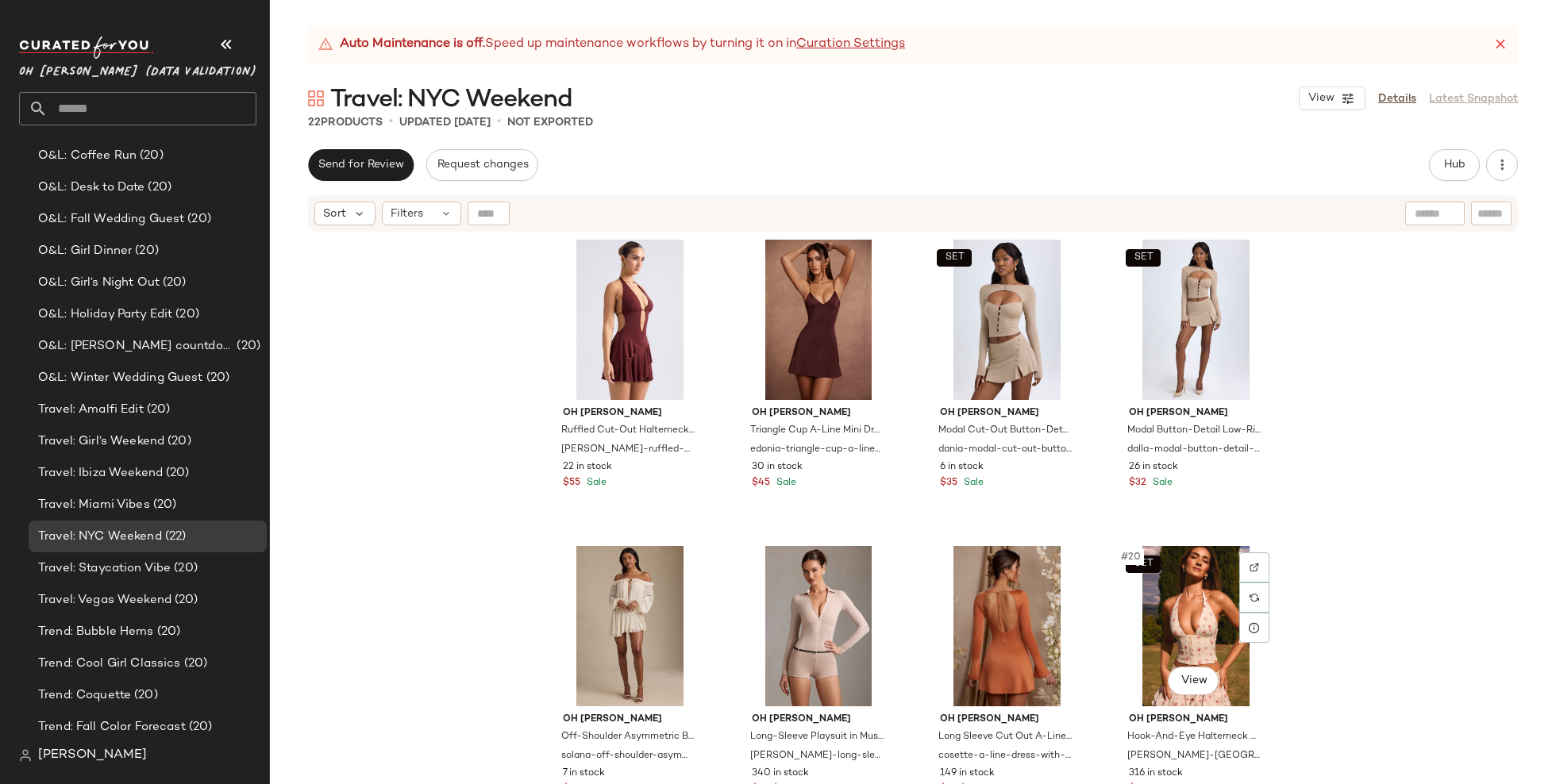
scroll to position [1250, 0]
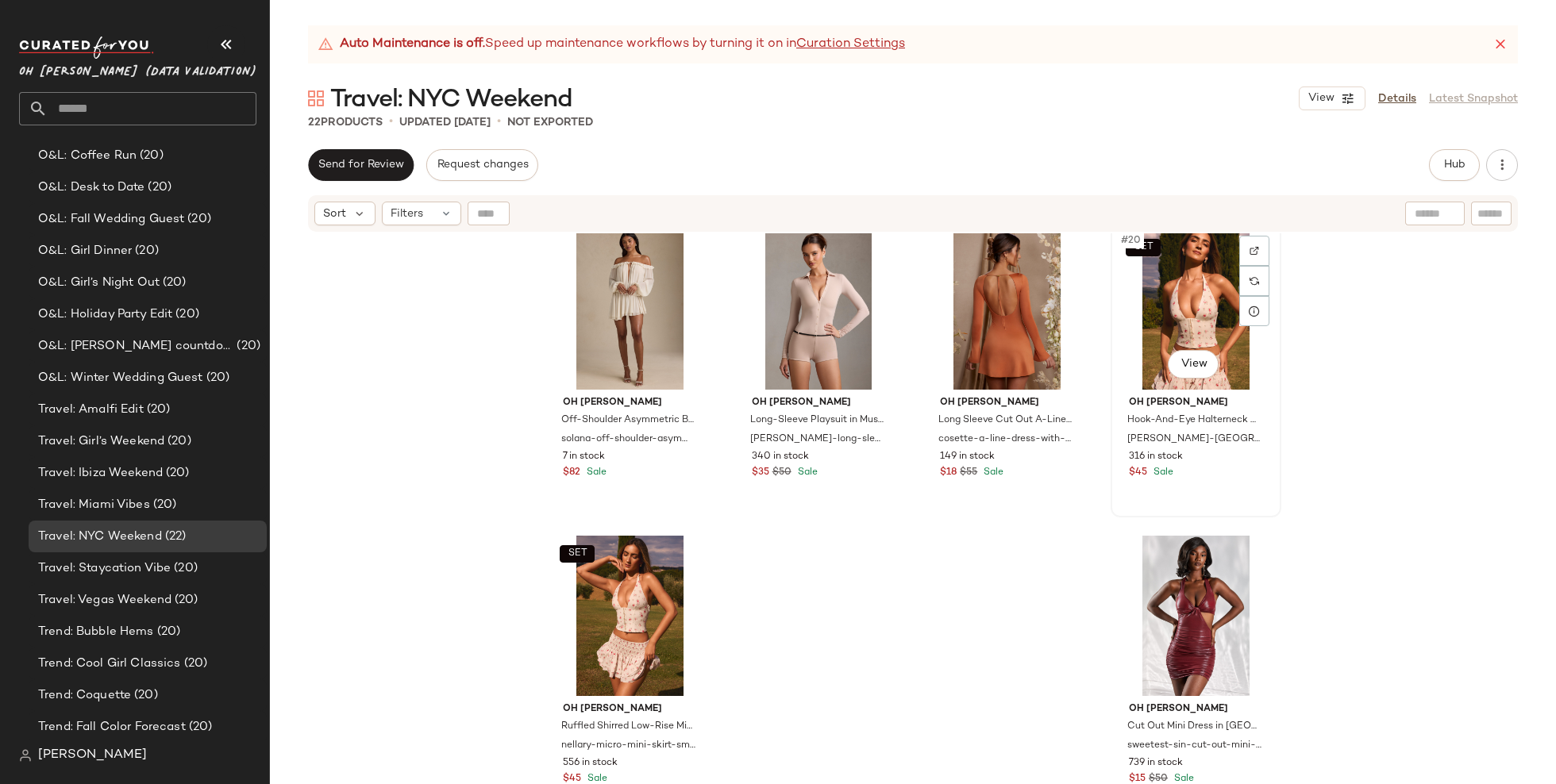
click at [1157, 273] on div "SET #20 View" at bounding box center [1196, 310] width 160 height 161
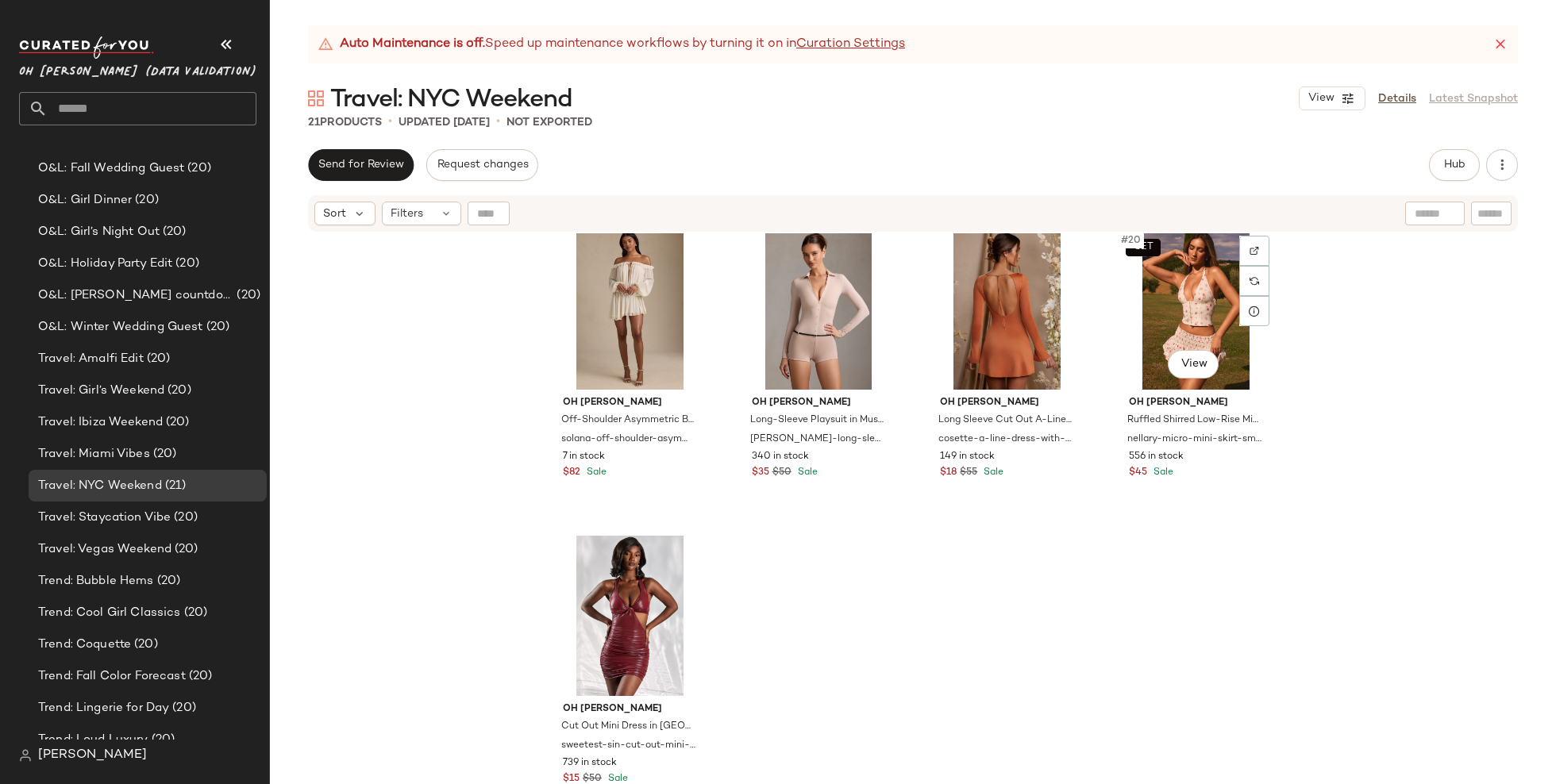
scroll to position [422, 0]
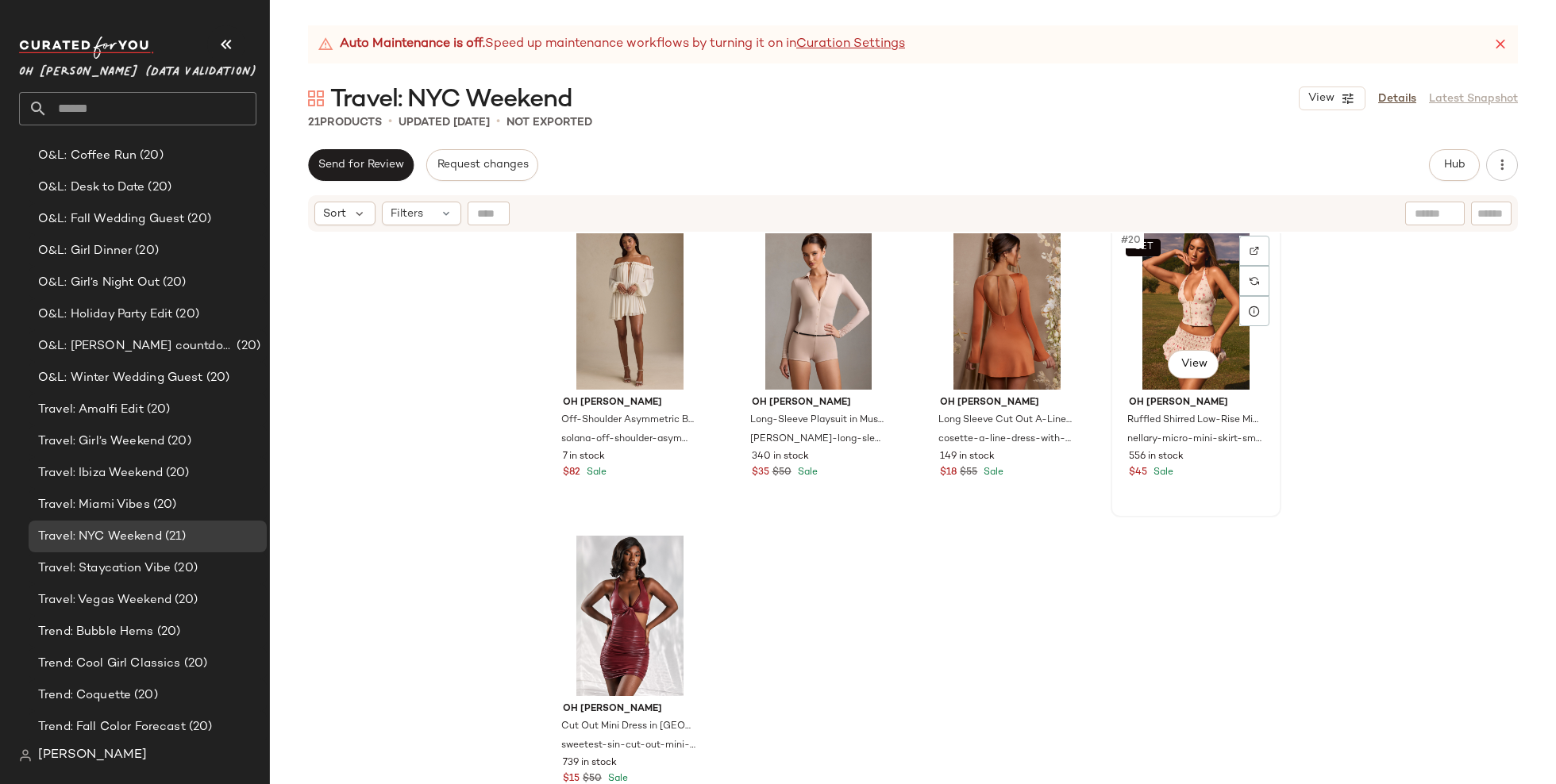
click at [1169, 317] on div "SET #20 View" at bounding box center [1196, 310] width 160 height 161
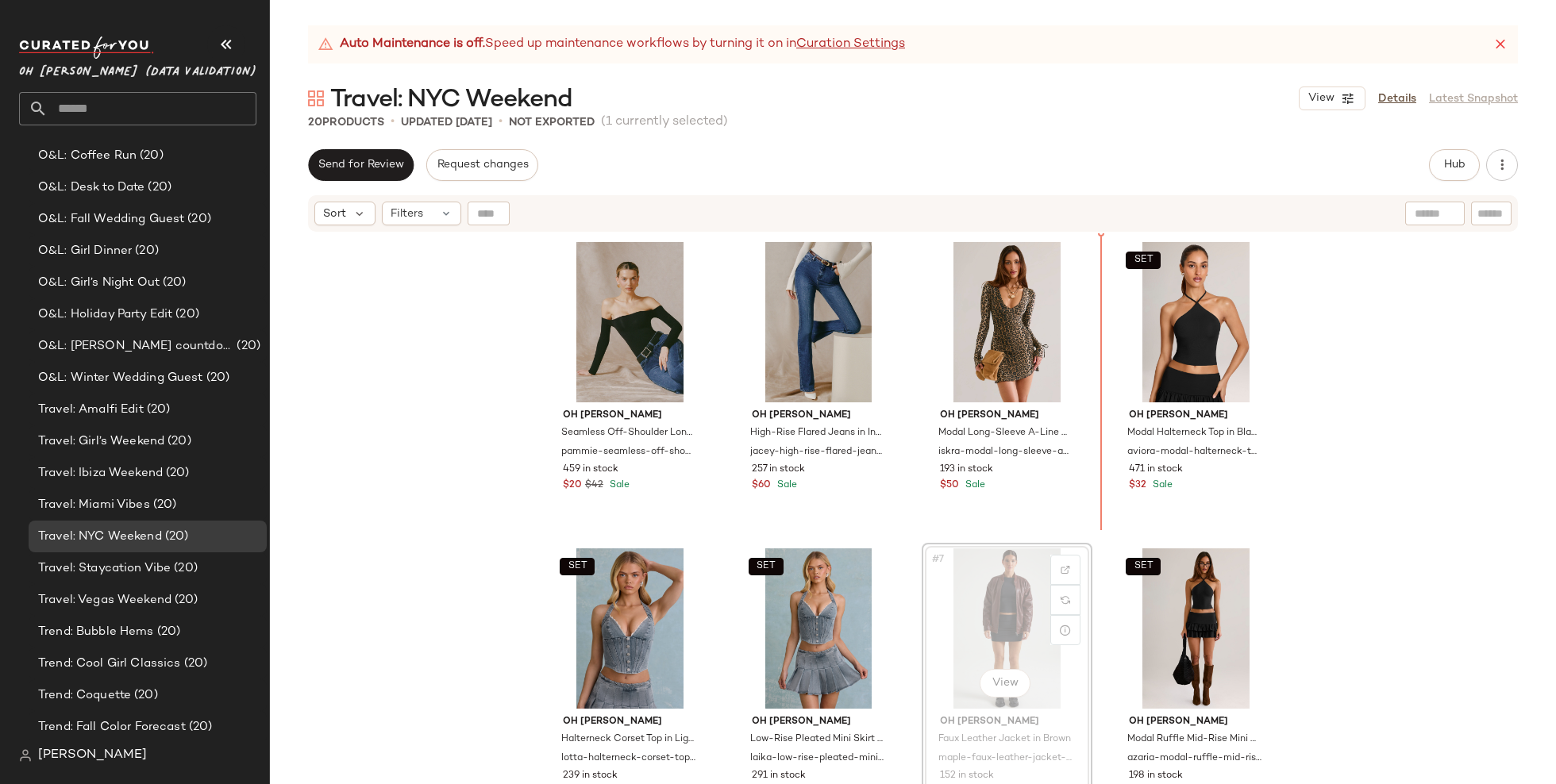
drag, startPoint x: 1006, startPoint y: 636, endPoint x: 1095, endPoint y: 460, distance: 197.2
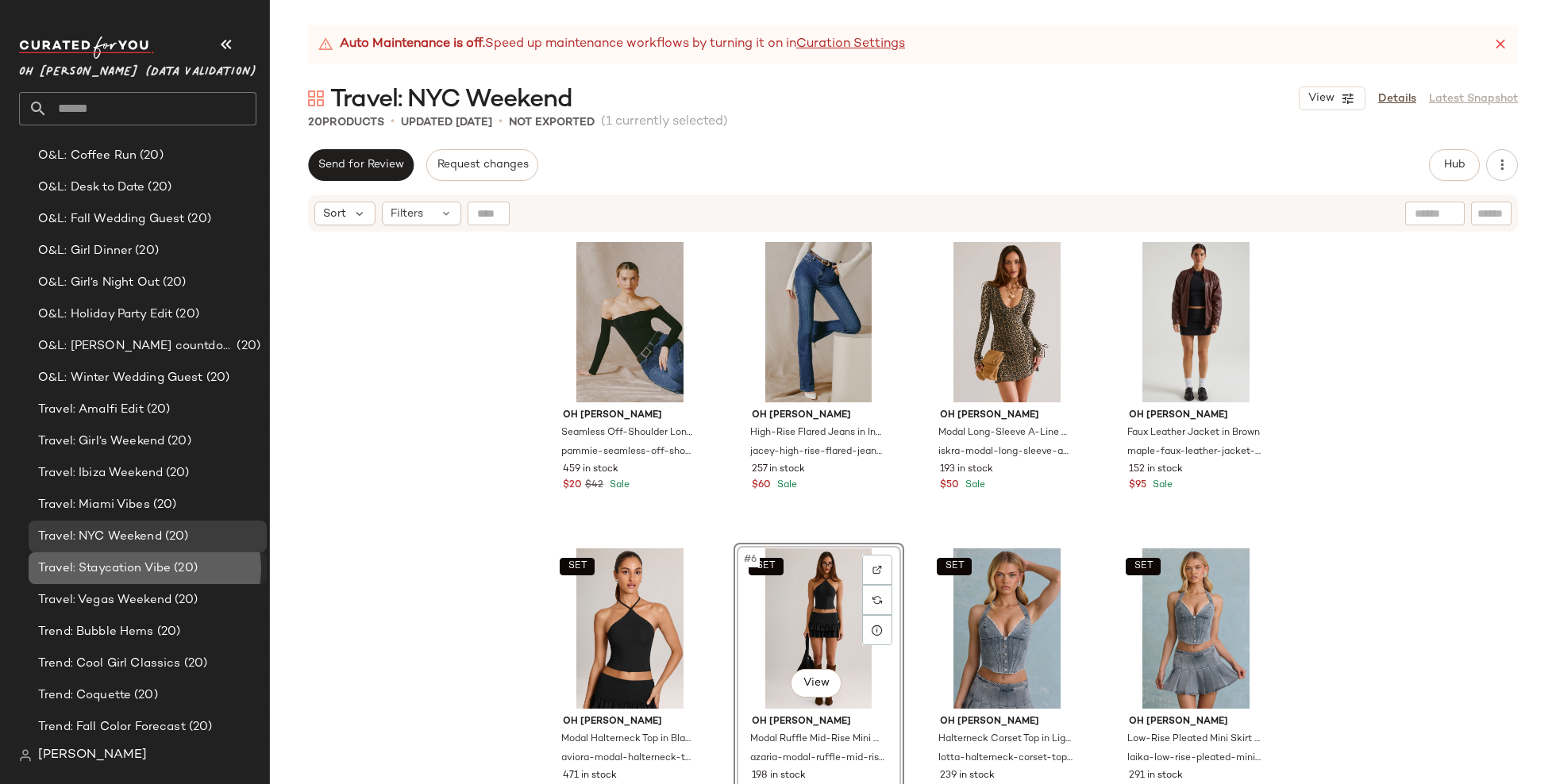
click at [160, 574] on span "Travel: Staycation Vibe" at bounding box center [104, 568] width 133 height 18
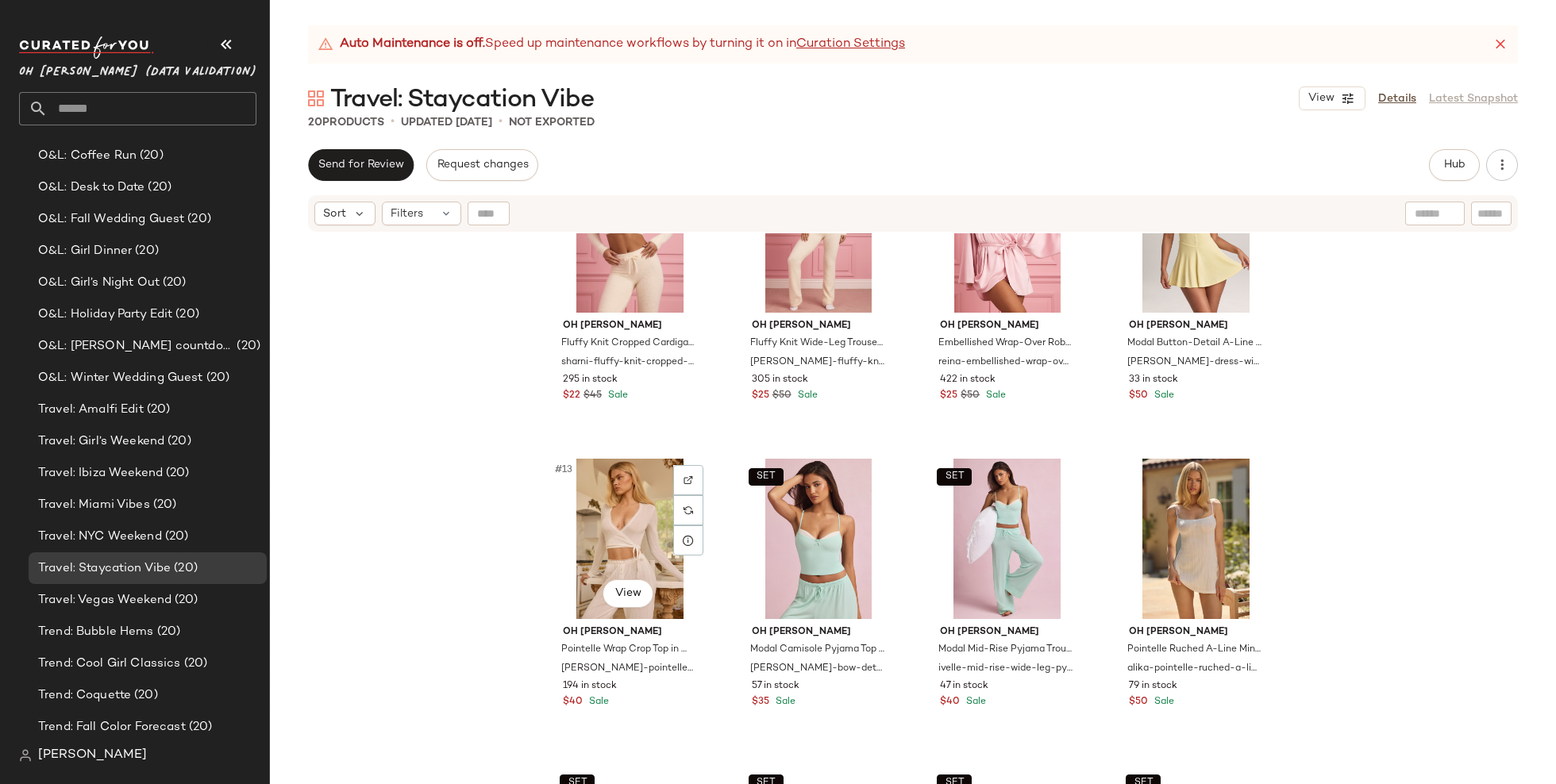
scroll to position [732, 0]
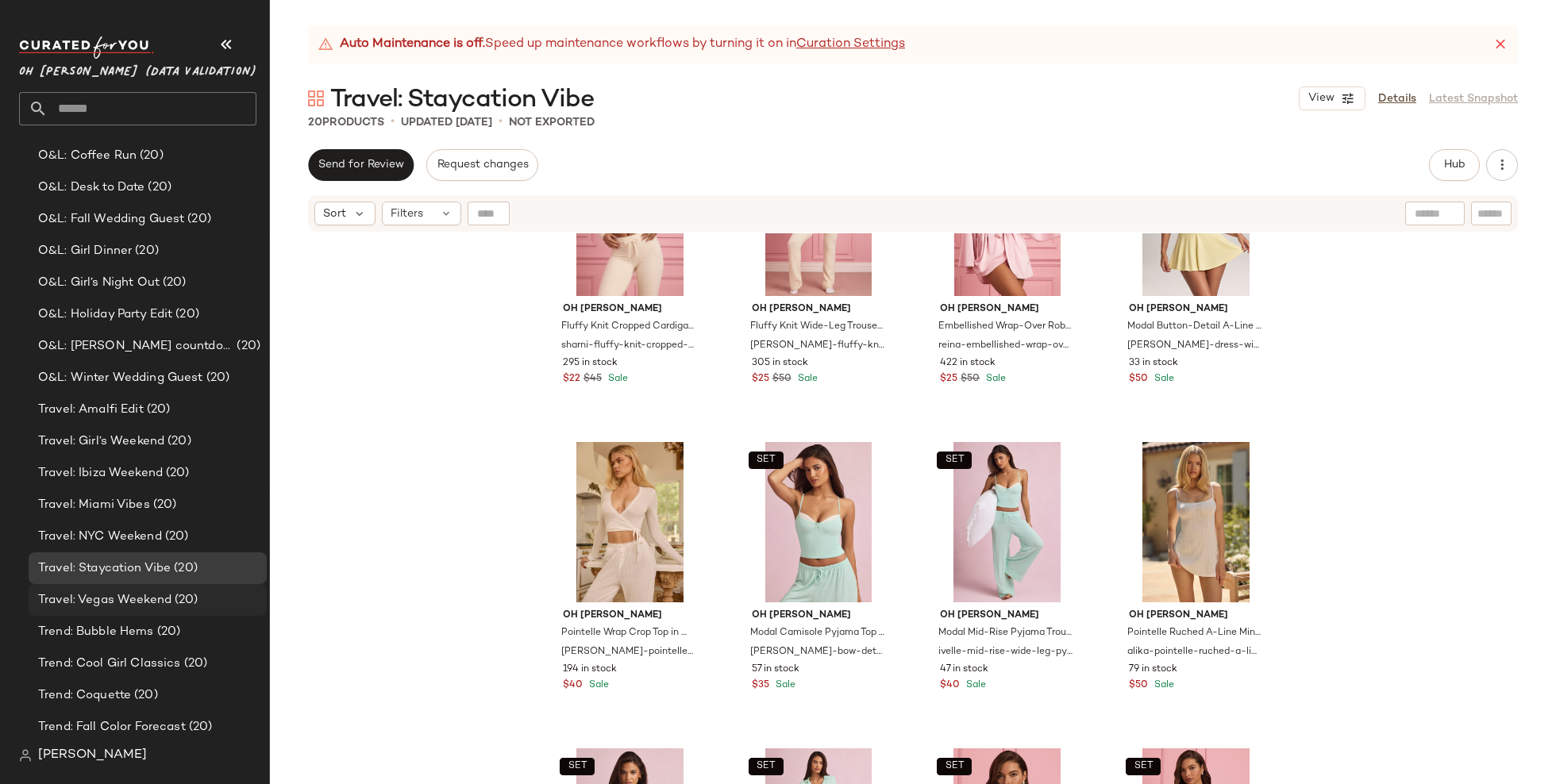
click at [187, 600] on span "(20)" at bounding box center [185, 600] width 27 height 18
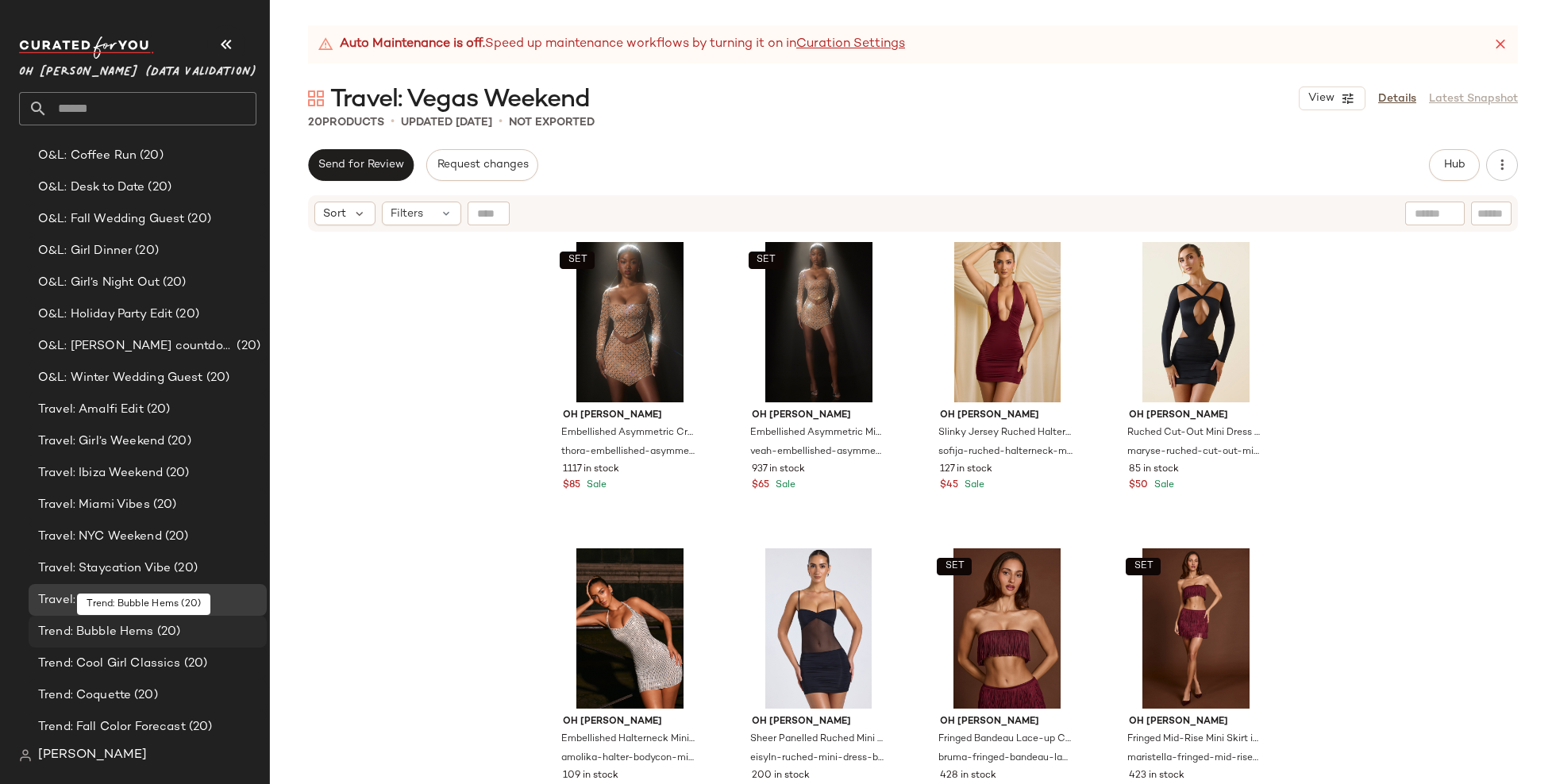
click at [190, 621] on div "Trend: Bubble Hems (20)" at bounding box center [148, 632] width 238 height 32
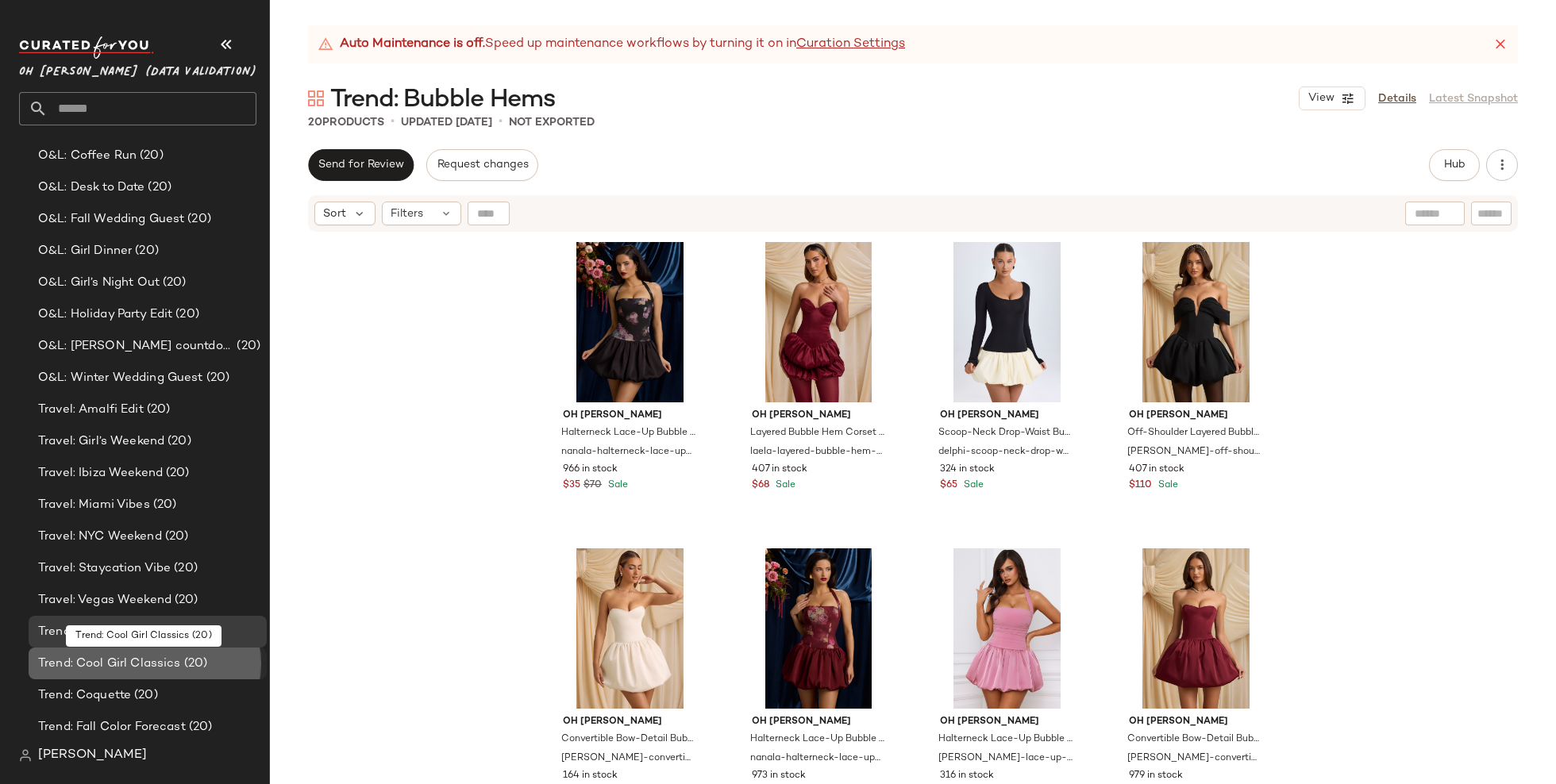
click at [207, 662] on div "Trend: Cool Girl Classics (20)" at bounding box center [146, 664] width 227 height 18
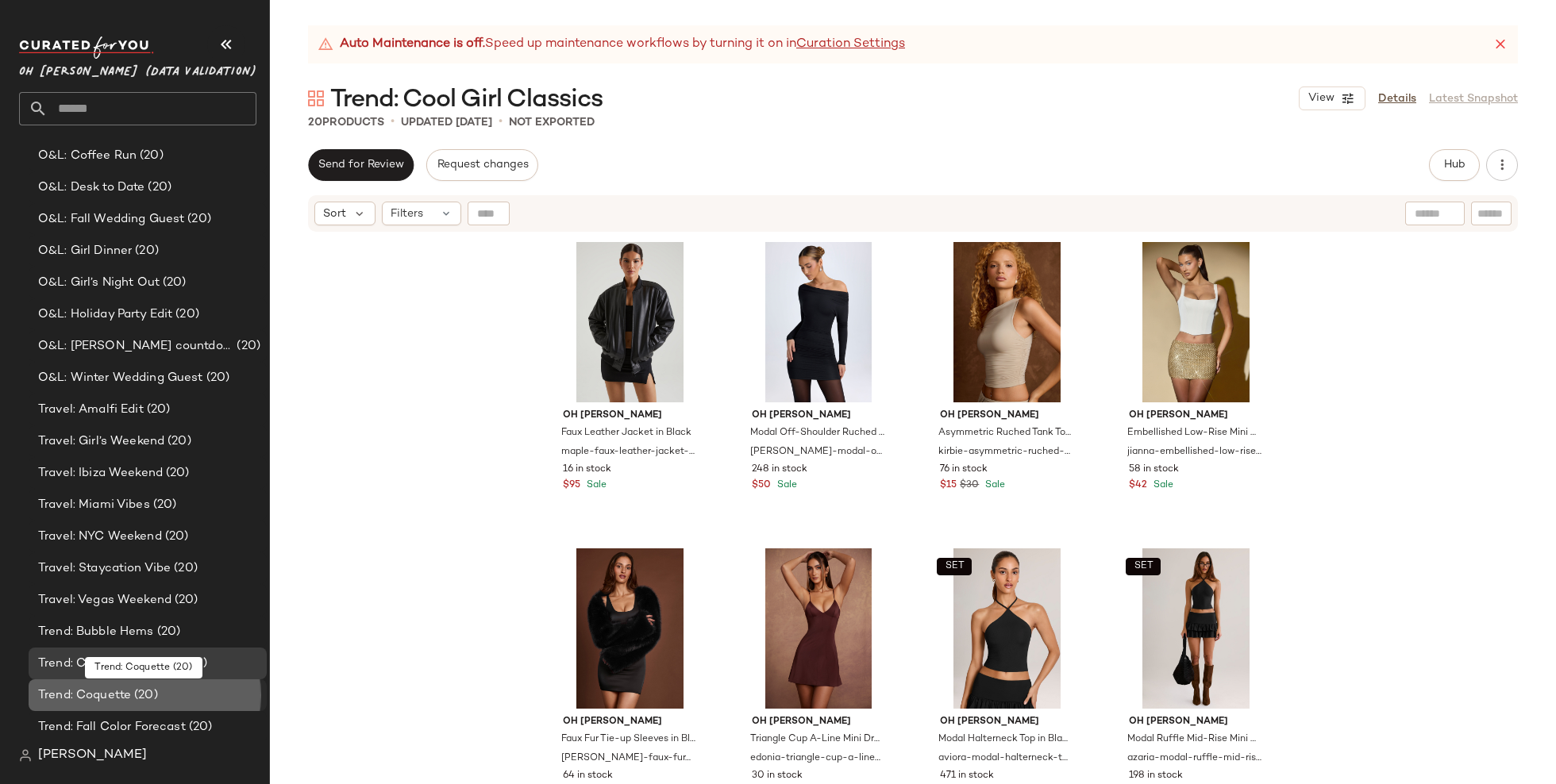
click at [211, 697] on div "Trend: Coquette (20)" at bounding box center [146, 695] width 227 height 18
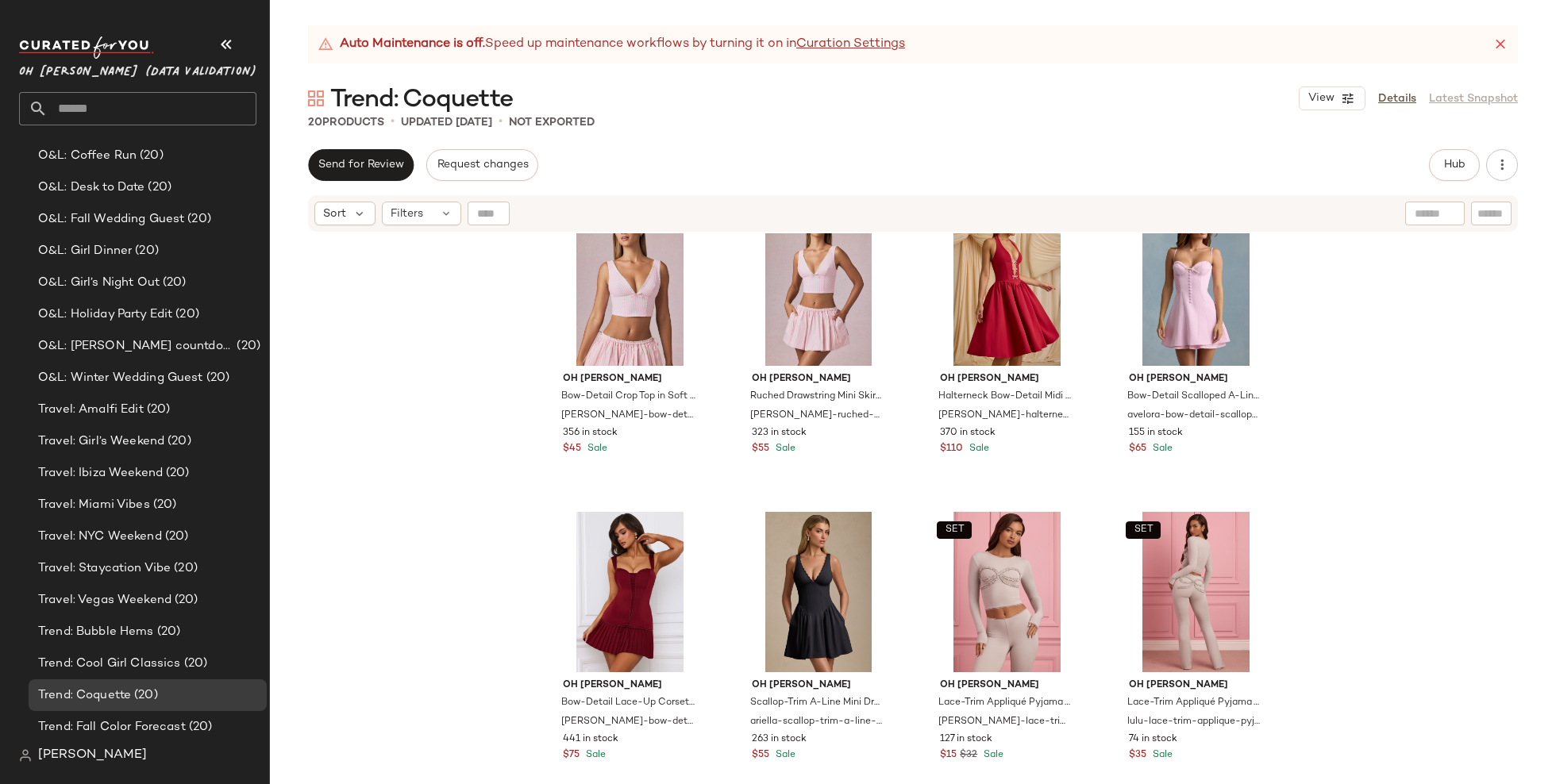
scroll to position [354, 0]
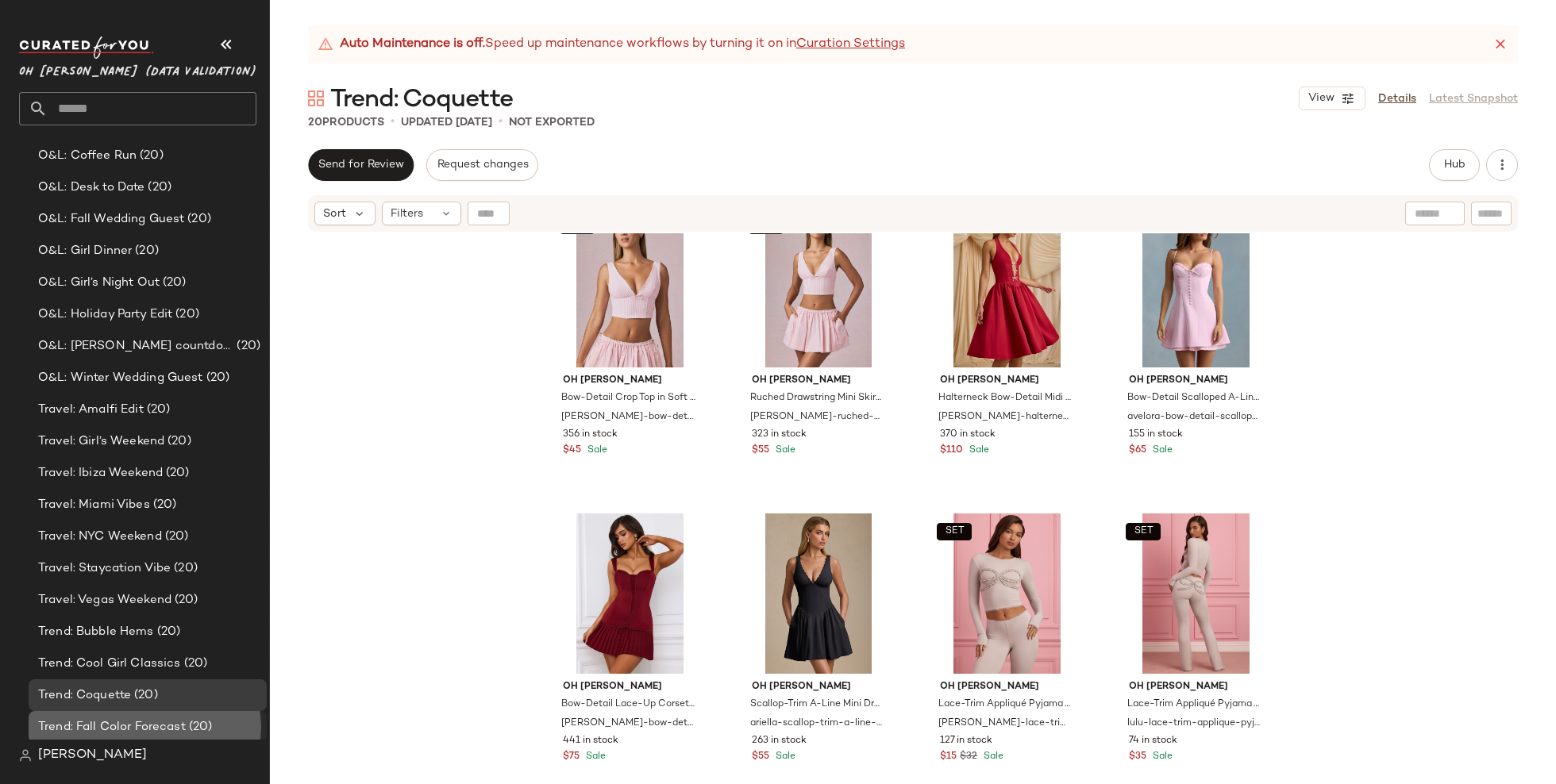
click at [153, 732] on span "Trend: Fall Color Forecast" at bounding box center [112, 727] width 148 height 18
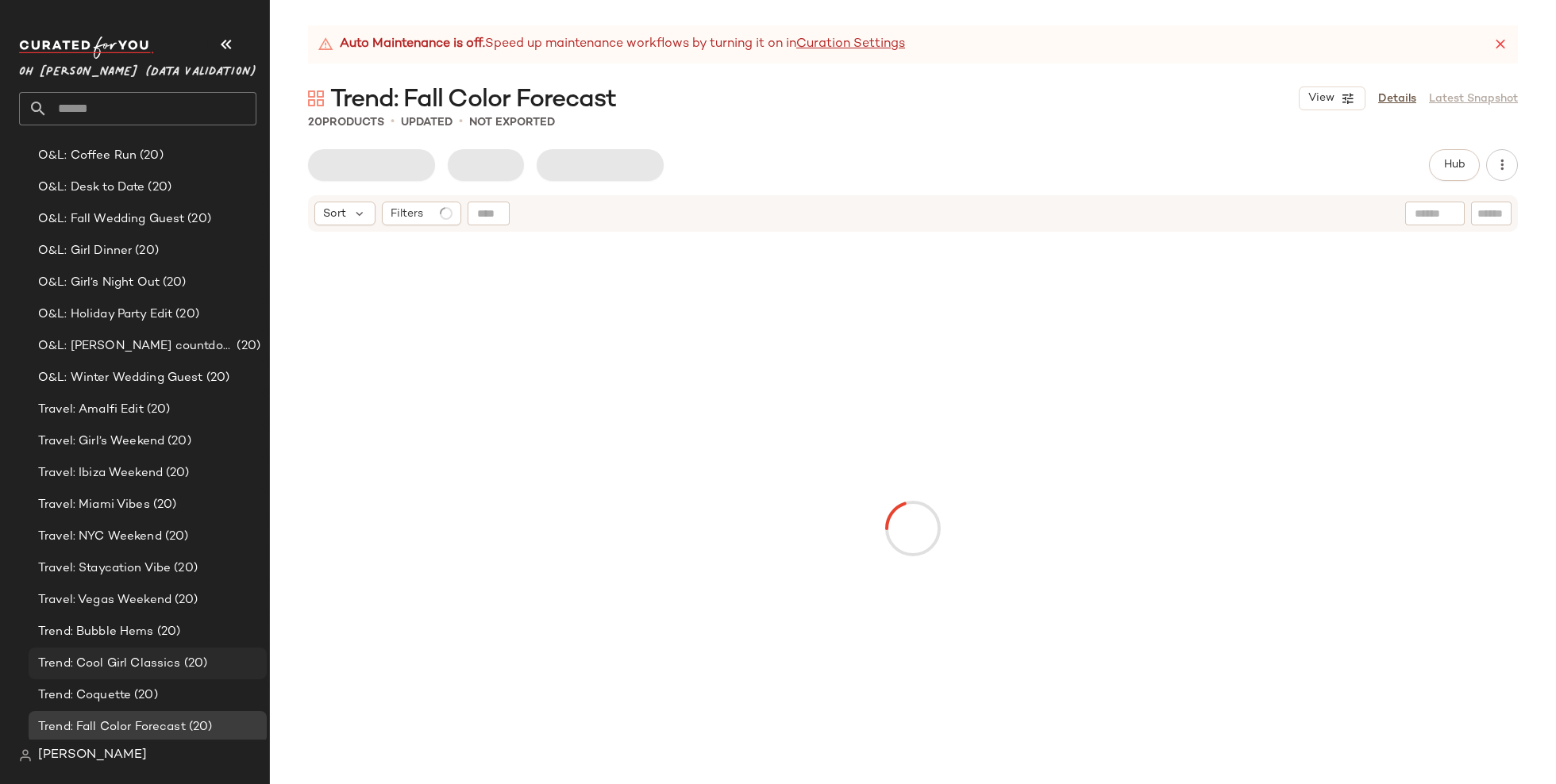
scroll to position [584, 0]
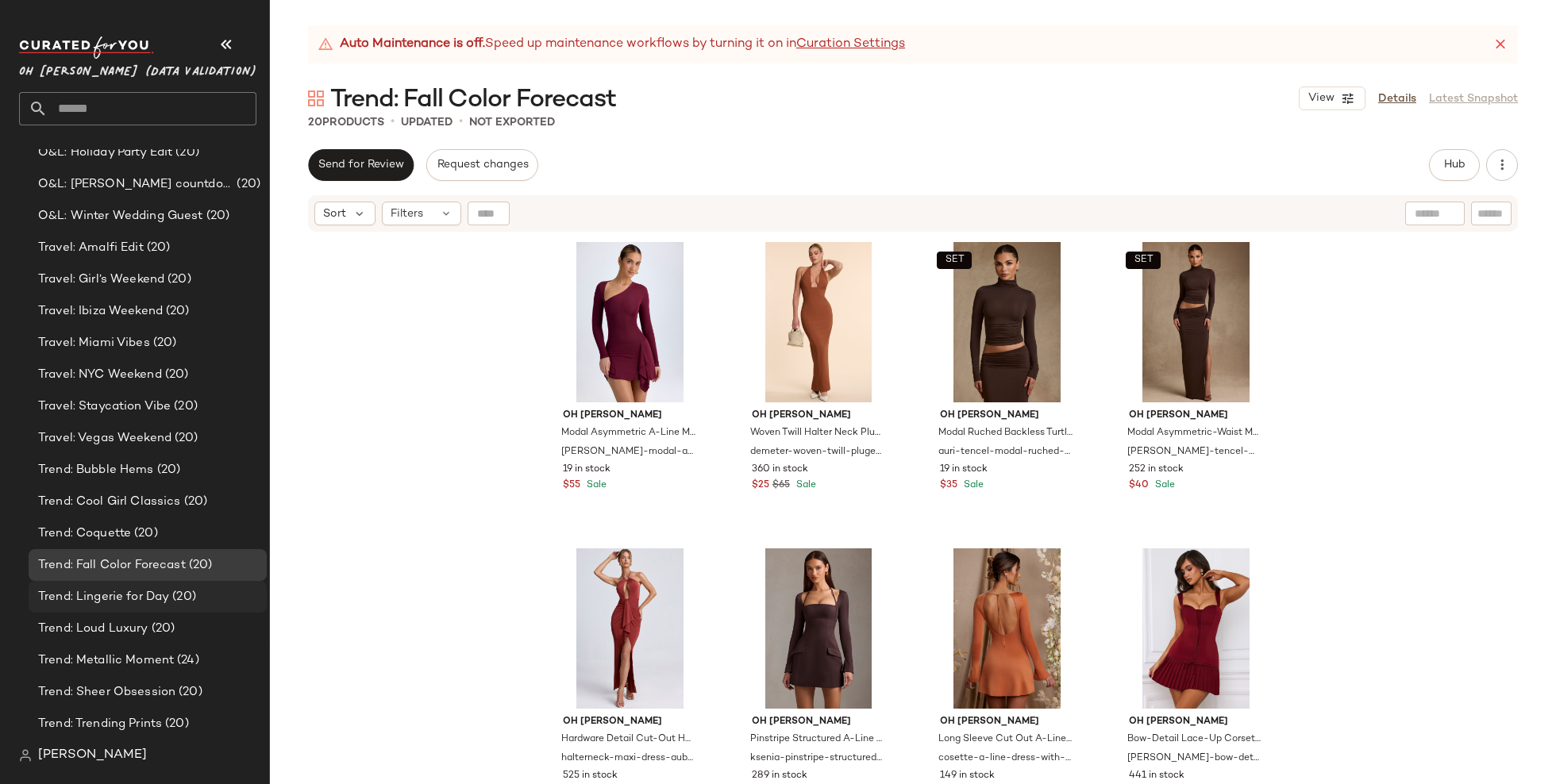
click at [184, 589] on span "(20)" at bounding box center [182, 597] width 27 height 18
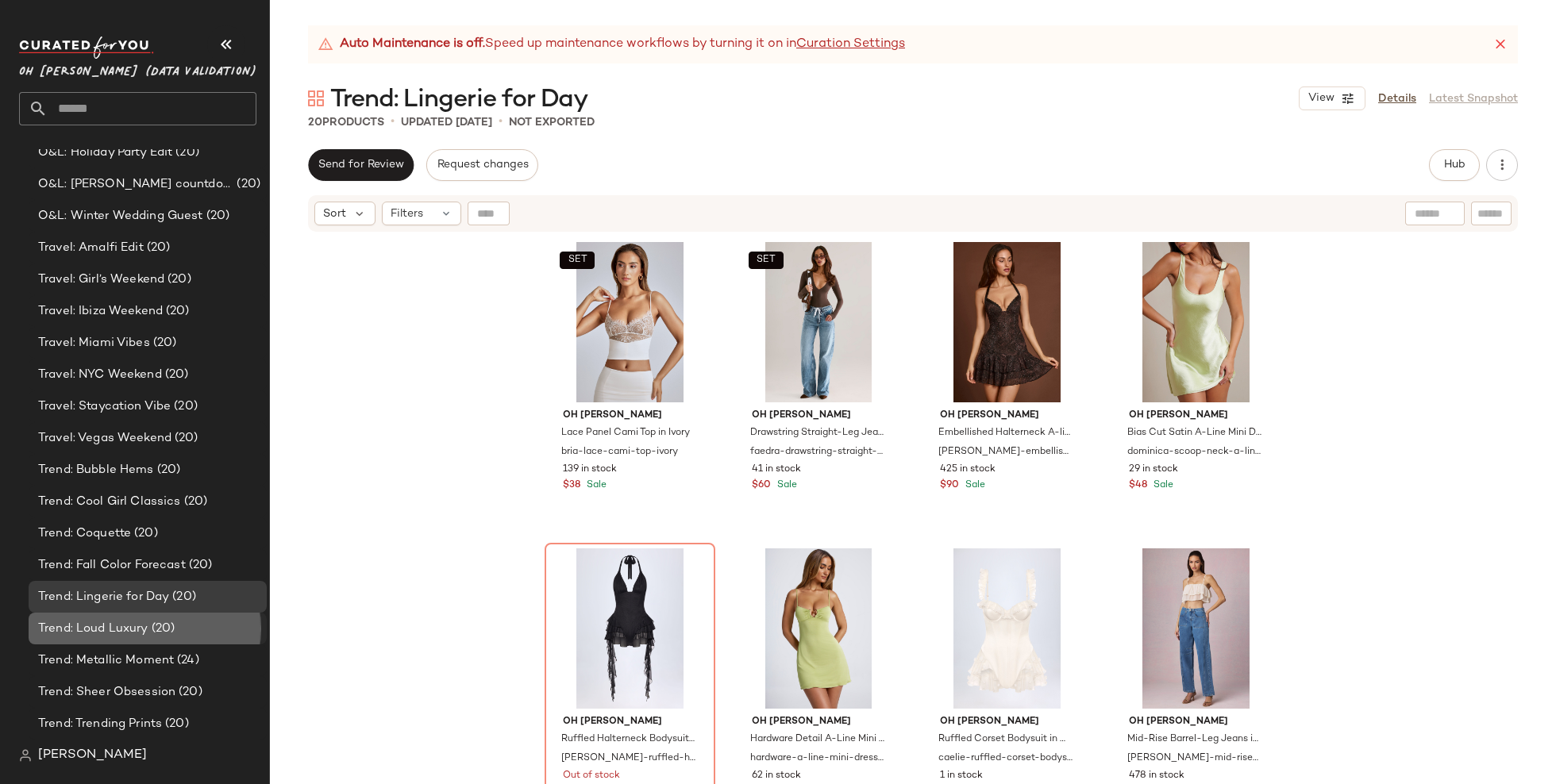
click at [189, 624] on div "Trend: Loud Luxury (20)" at bounding box center [146, 629] width 227 height 18
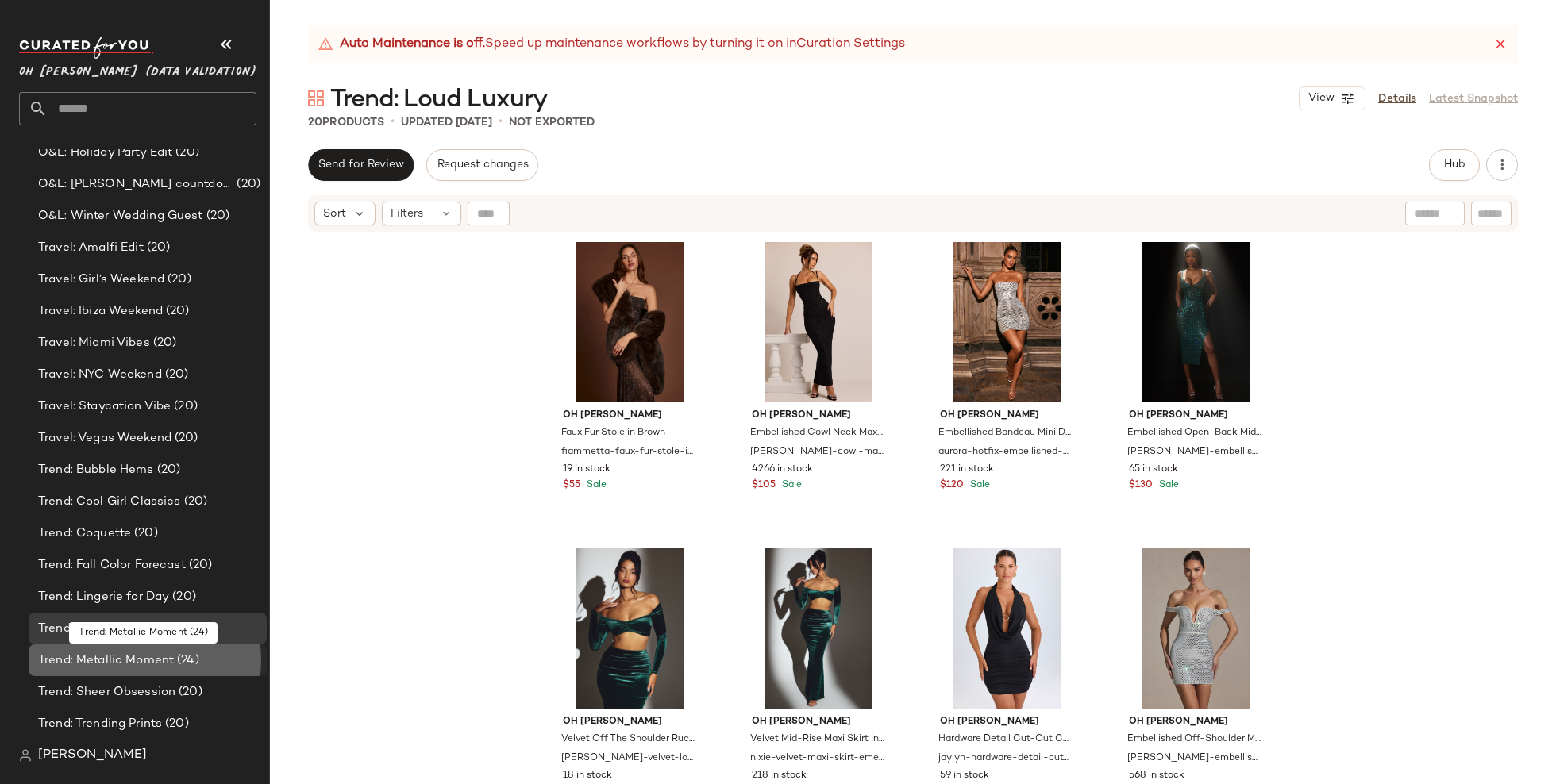
click at [191, 659] on span "(24)" at bounding box center [186, 660] width 25 height 18
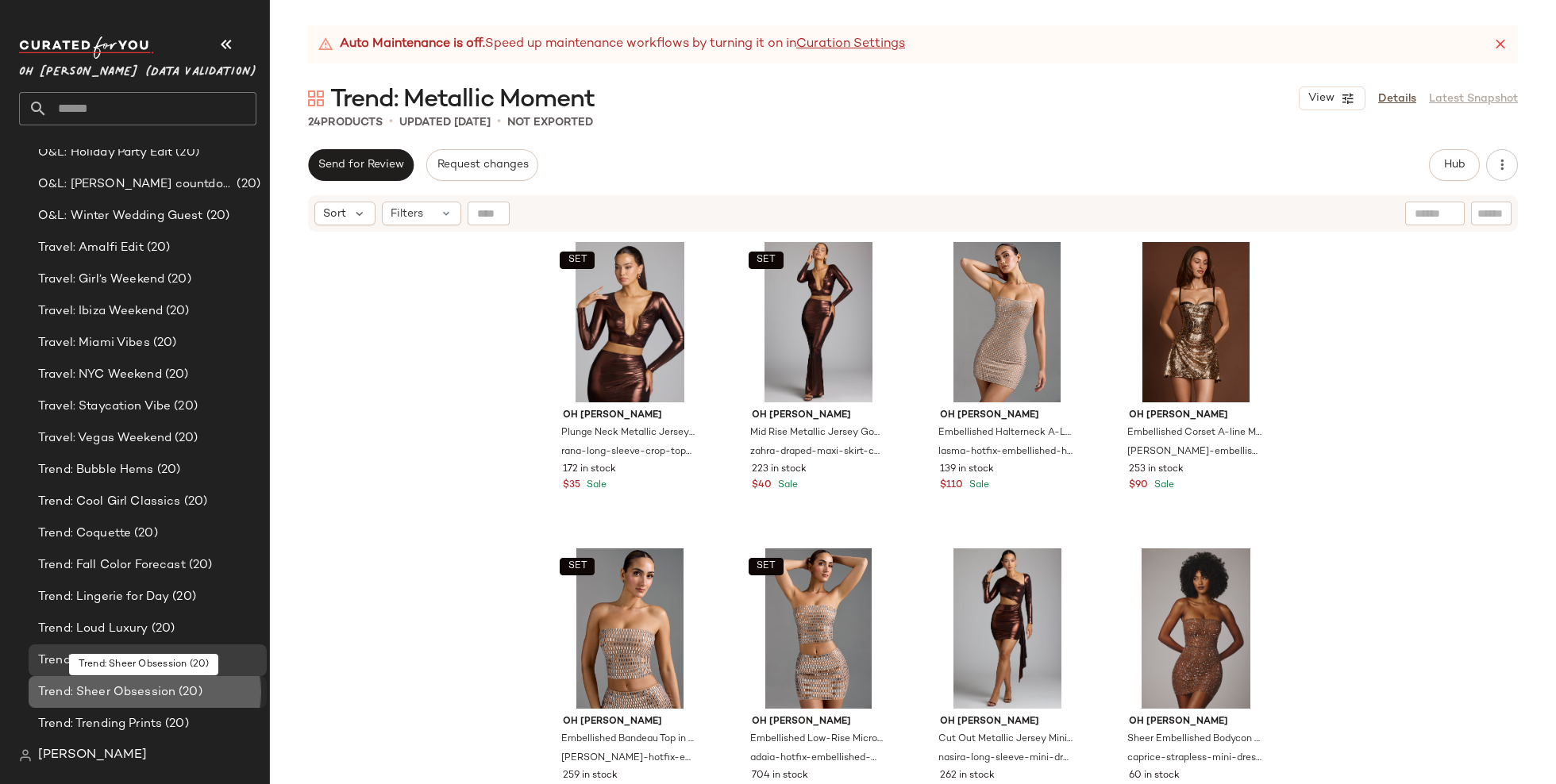
click at [209, 685] on div "Trend: Sheer Obsession (20)" at bounding box center [146, 692] width 227 height 18
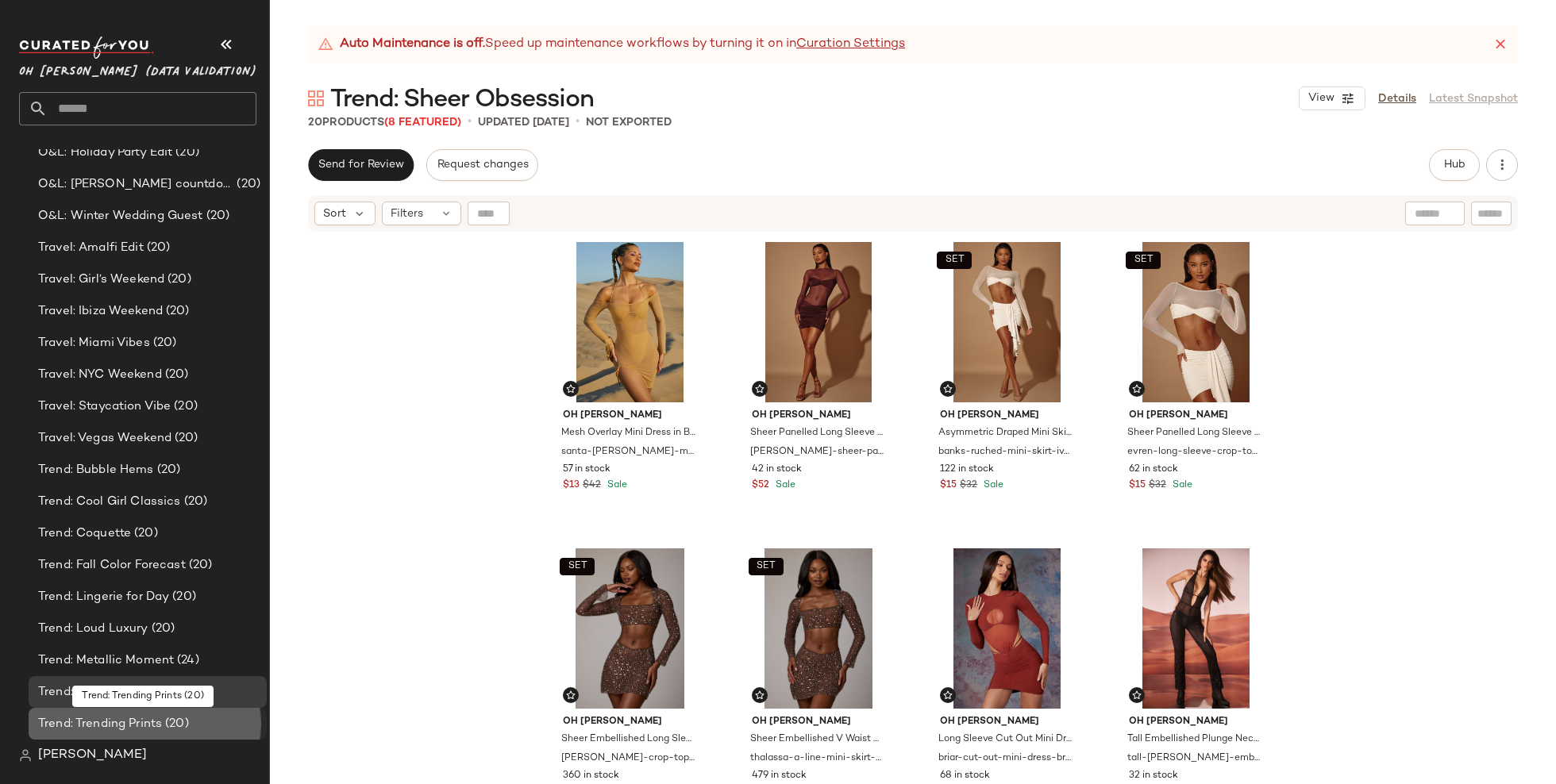
click at [220, 715] on div "Trend: Trending Prints (20)" at bounding box center [146, 724] width 227 height 18
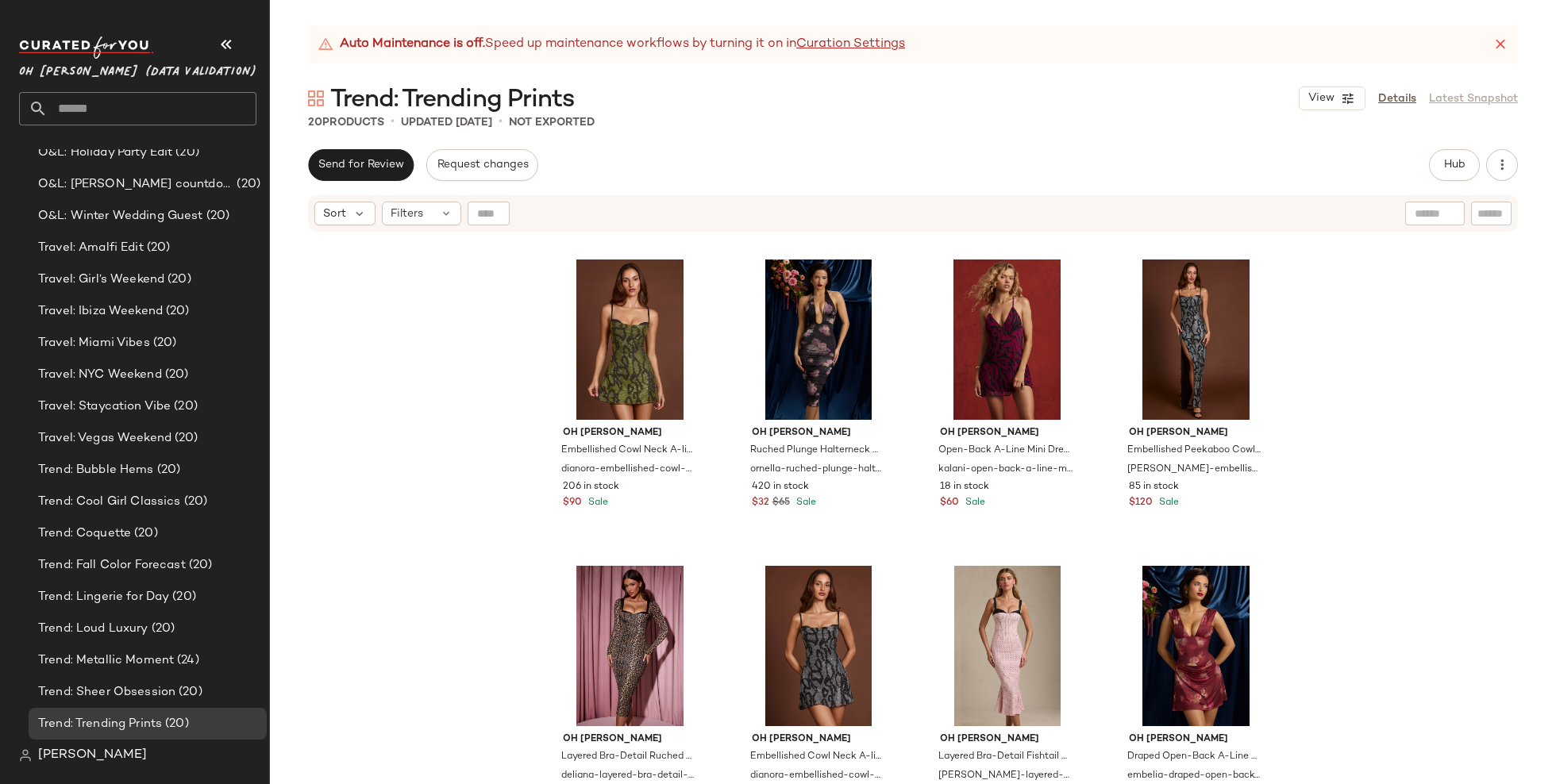
scroll to position [610, 0]
